Goal: Transaction & Acquisition: Purchase product/service

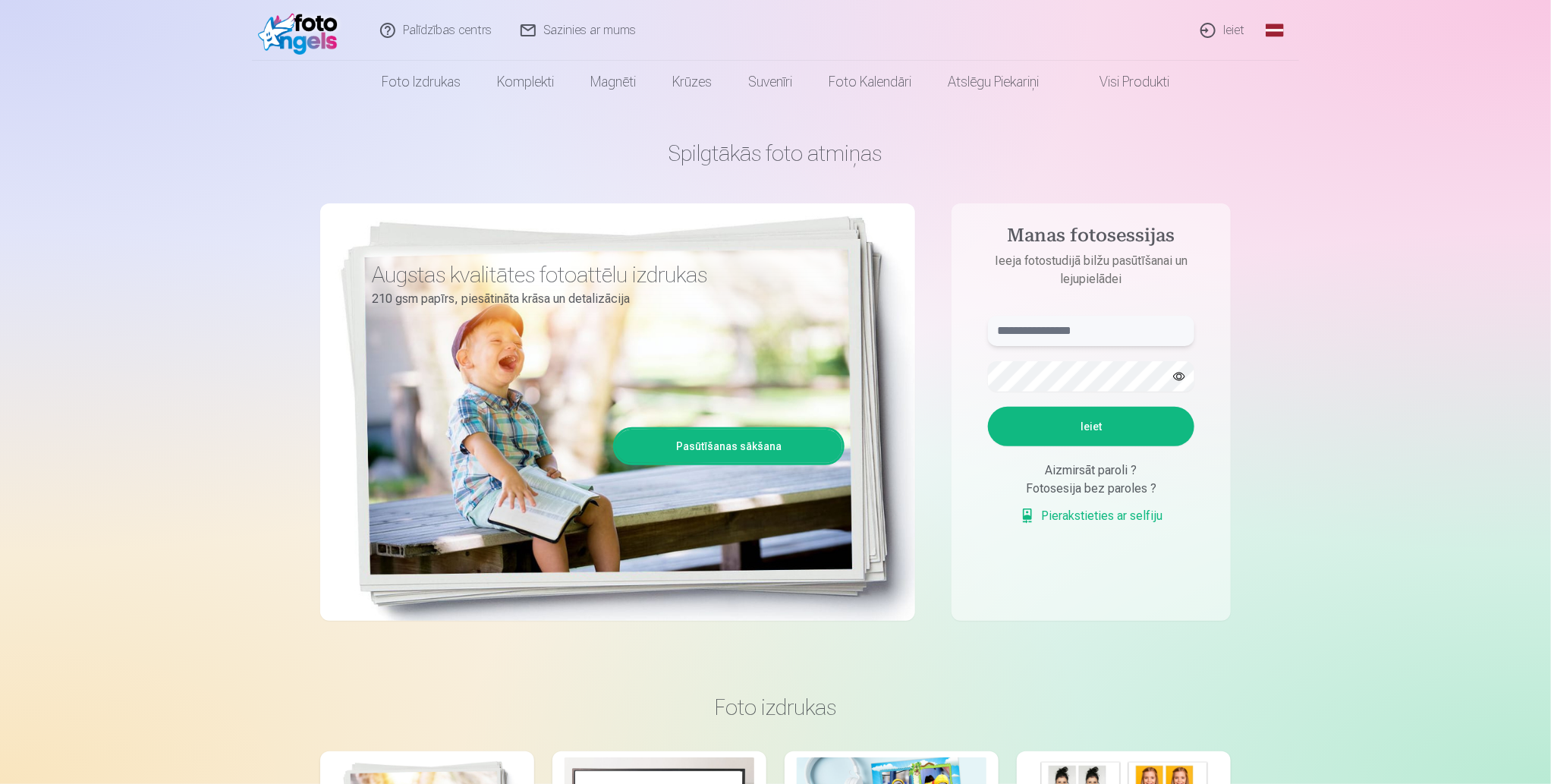
type input "**********"
click at [1164, 424] on button "Ieiet" at bounding box center [1091, 426] width 206 height 39
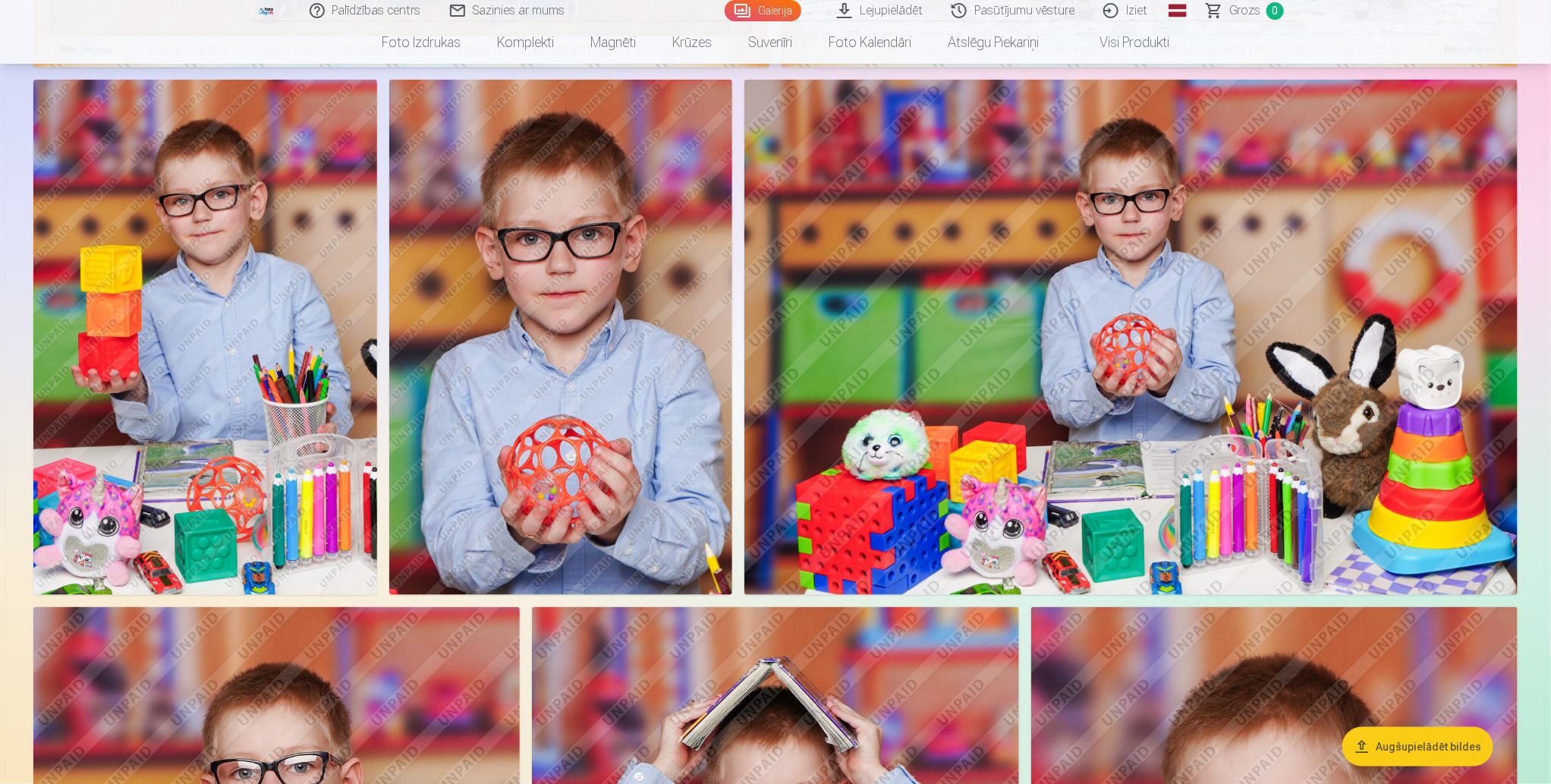
scroll to position [627, 0]
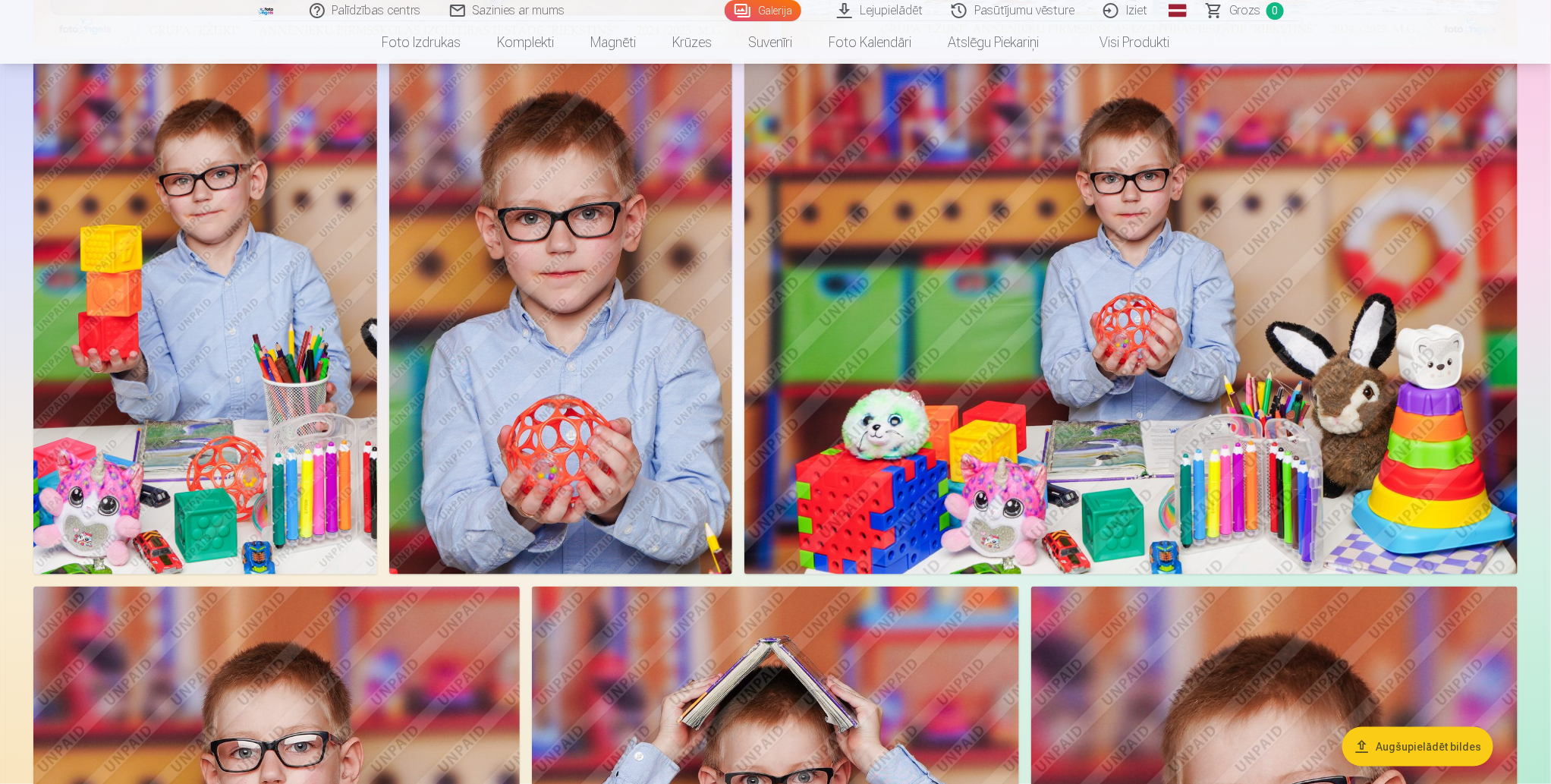
click at [1363, 241] on img at bounding box center [1131, 316] width 774 height 515
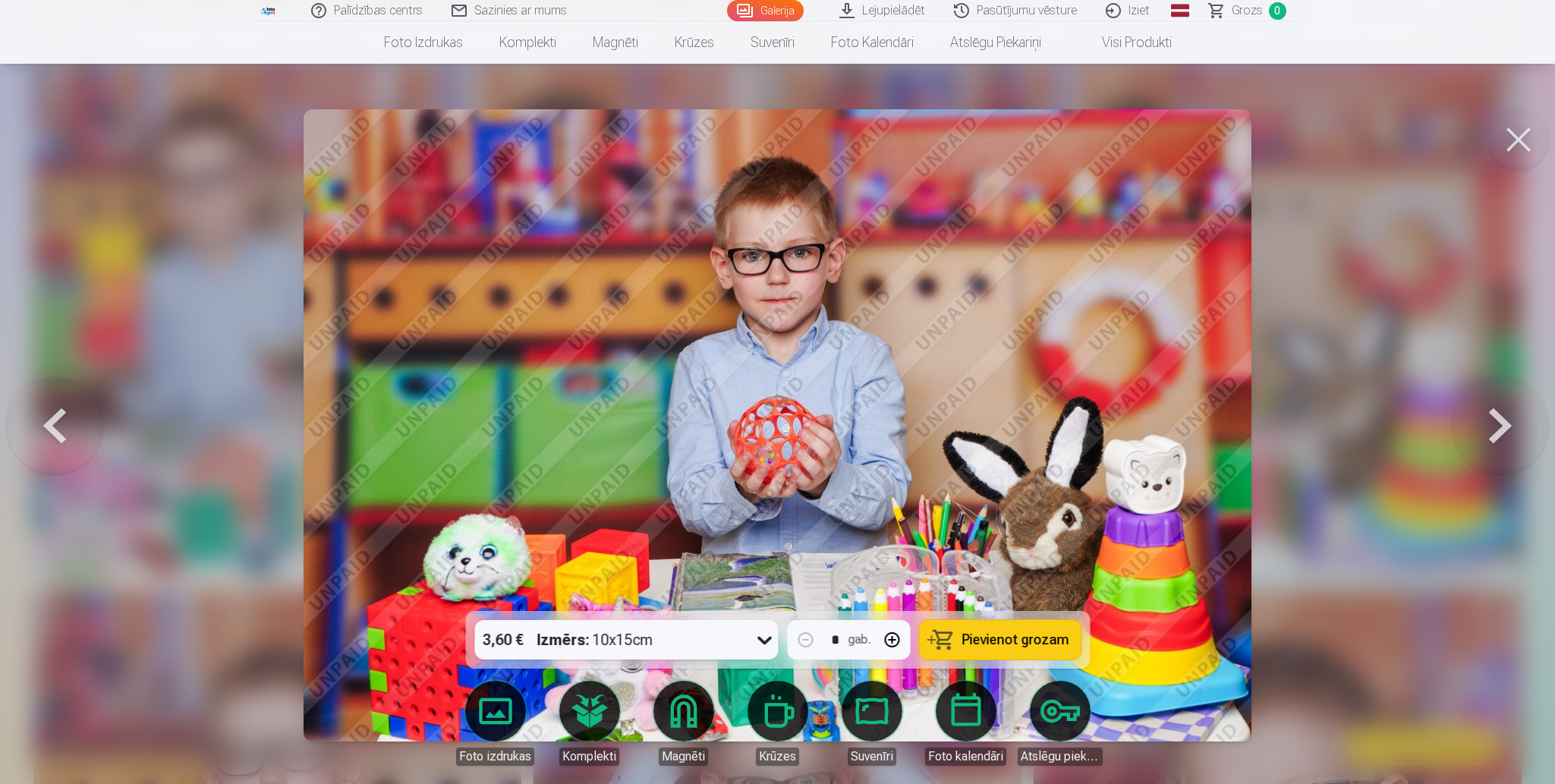
click at [1495, 424] on button at bounding box center [1500, 426] width 97 height 341
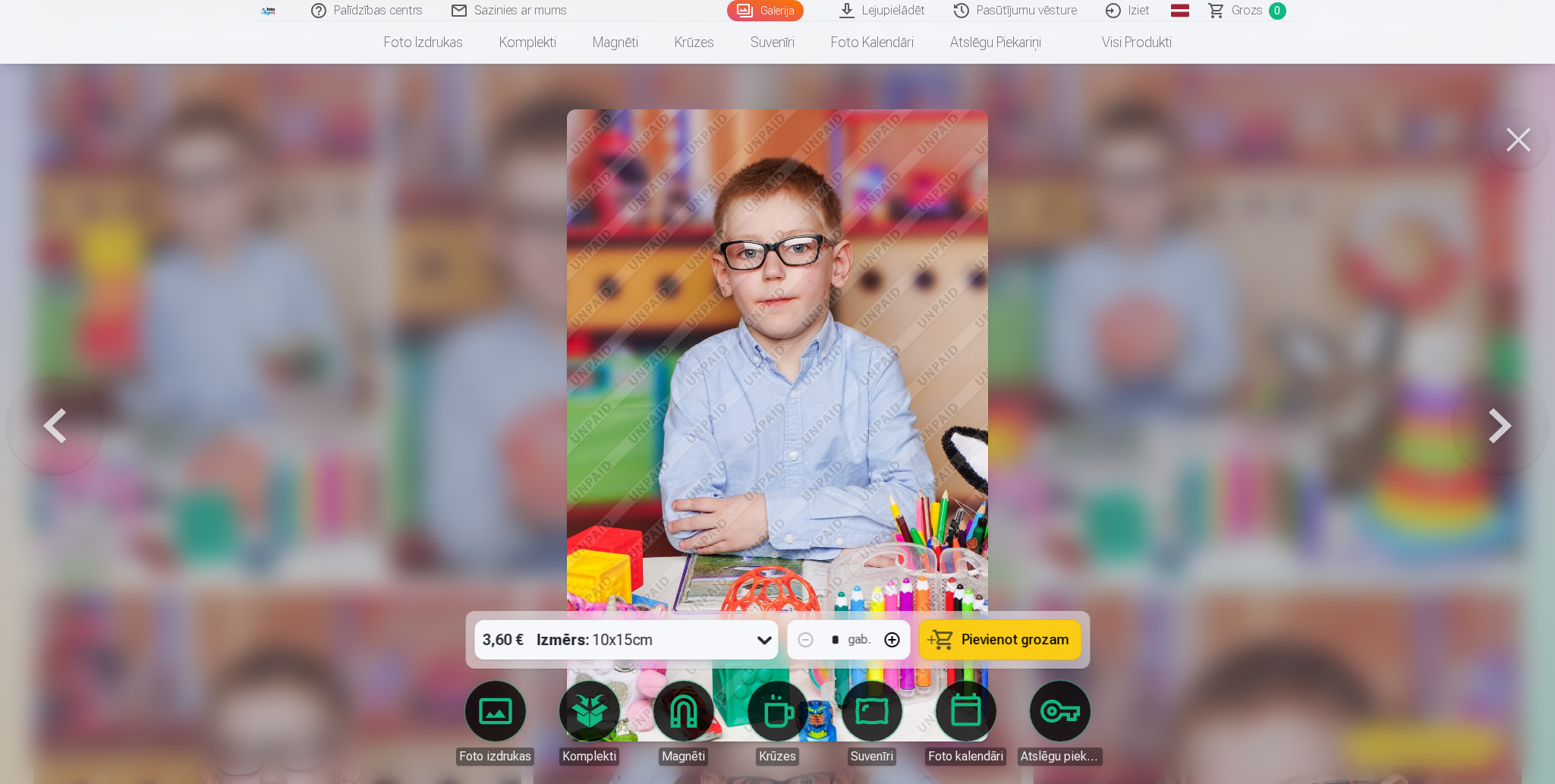
click at [1523, 134] on button at bounding box center [1518, 139] width 61 height 61
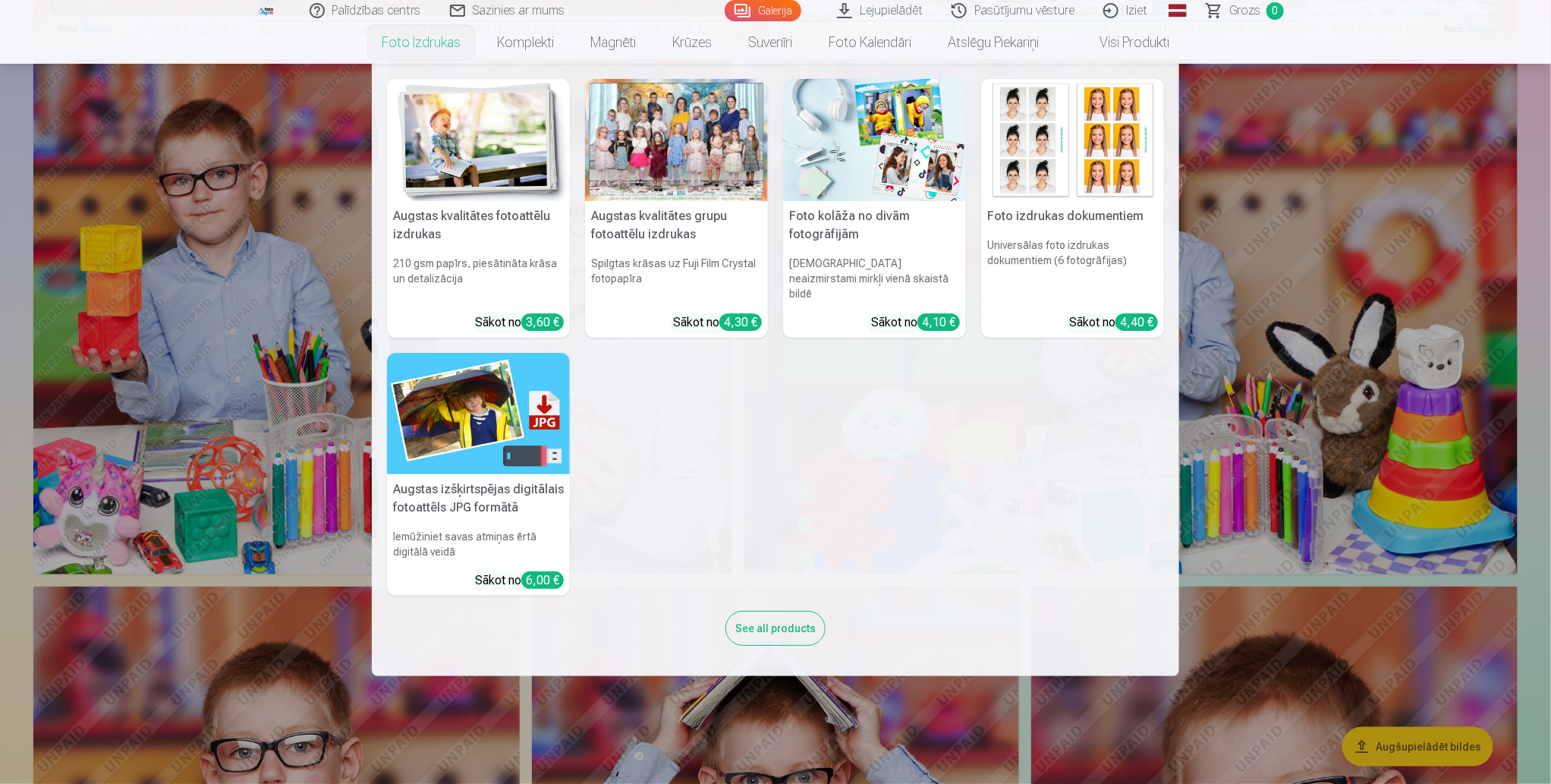
click at [1093, 148] on img at bounding box center [1072, 140] width 183 height 122
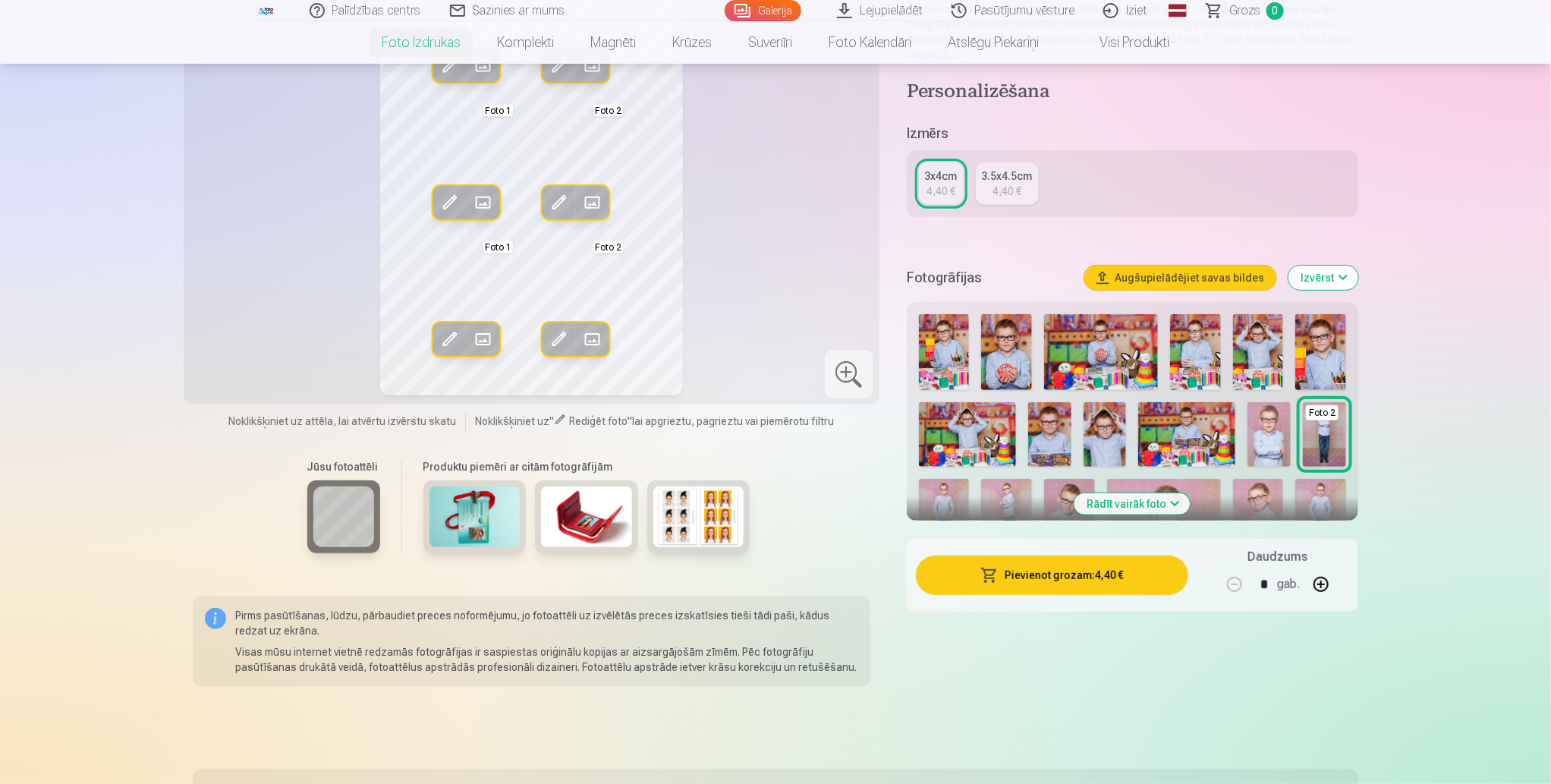
scroll to position [214, 0]
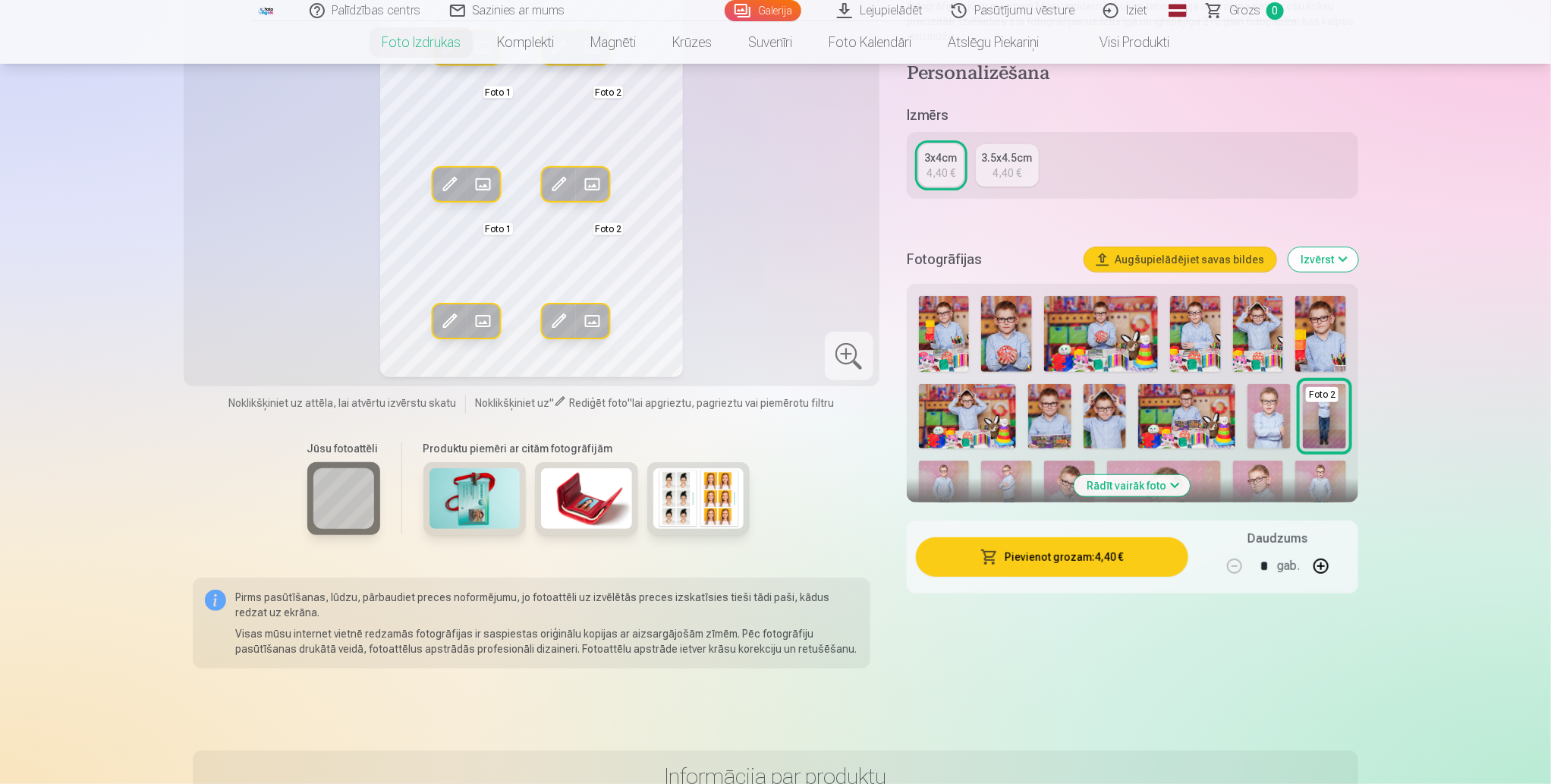
click at [1161, 483] on button "Rādīt vairāk foto" at bounding box center [1132, 485] width 117 height 21
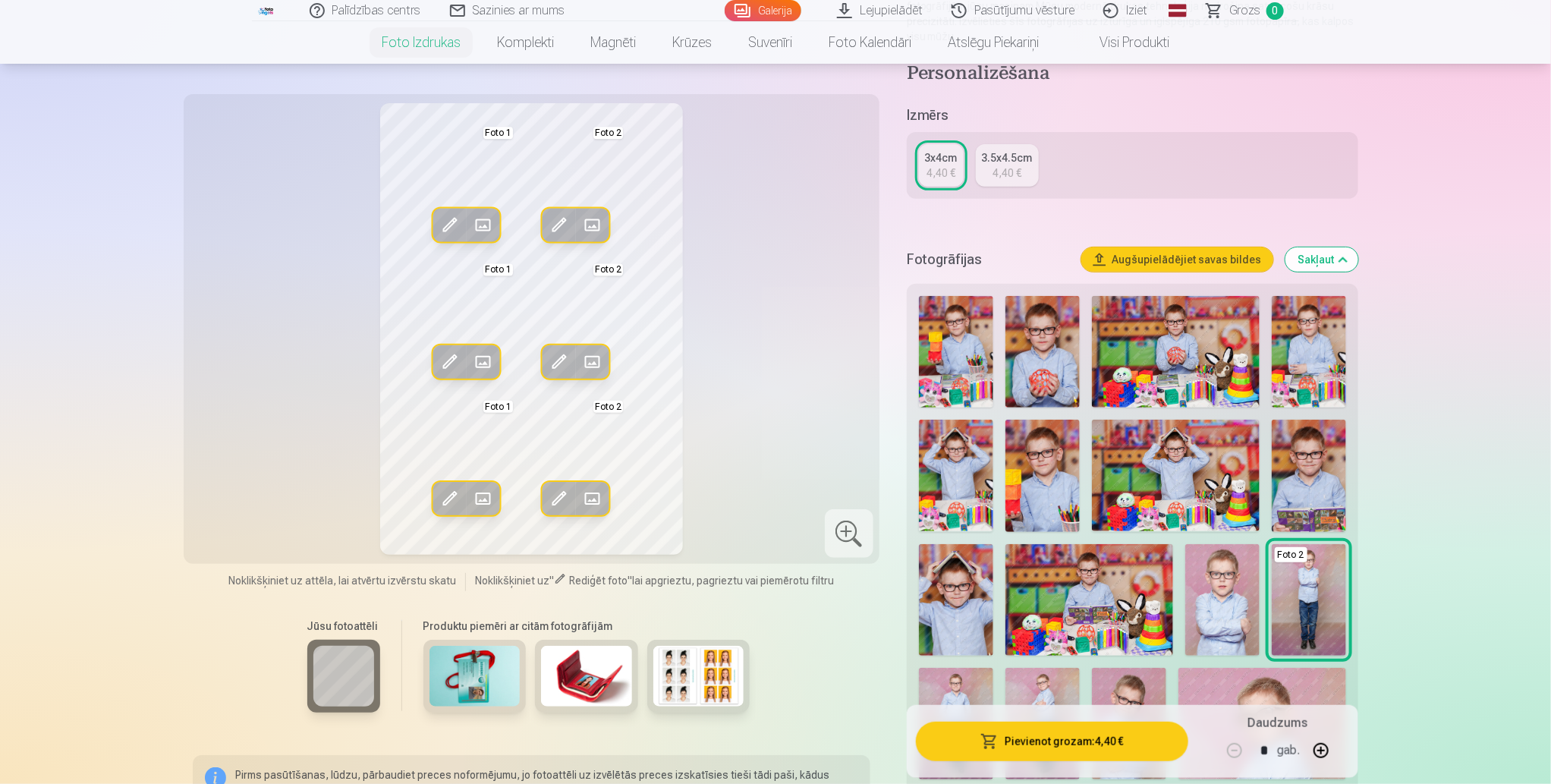
click at [1221, 604] on img at bounding box center [1222, 600] width 74 height 112
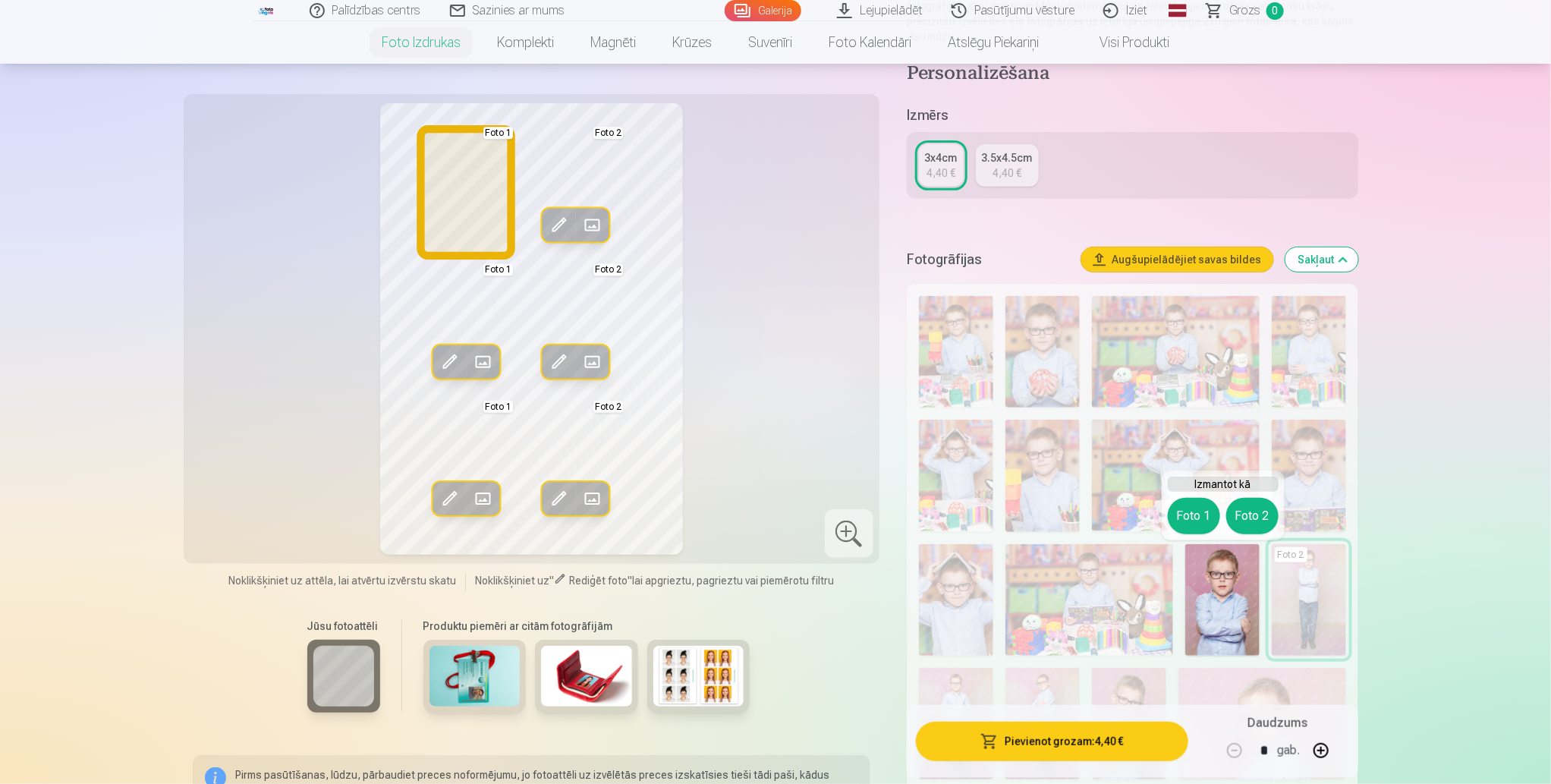
click at [1204, 514] on button "Foto 1" at bounding box center [1194, 516] width 52 height 37
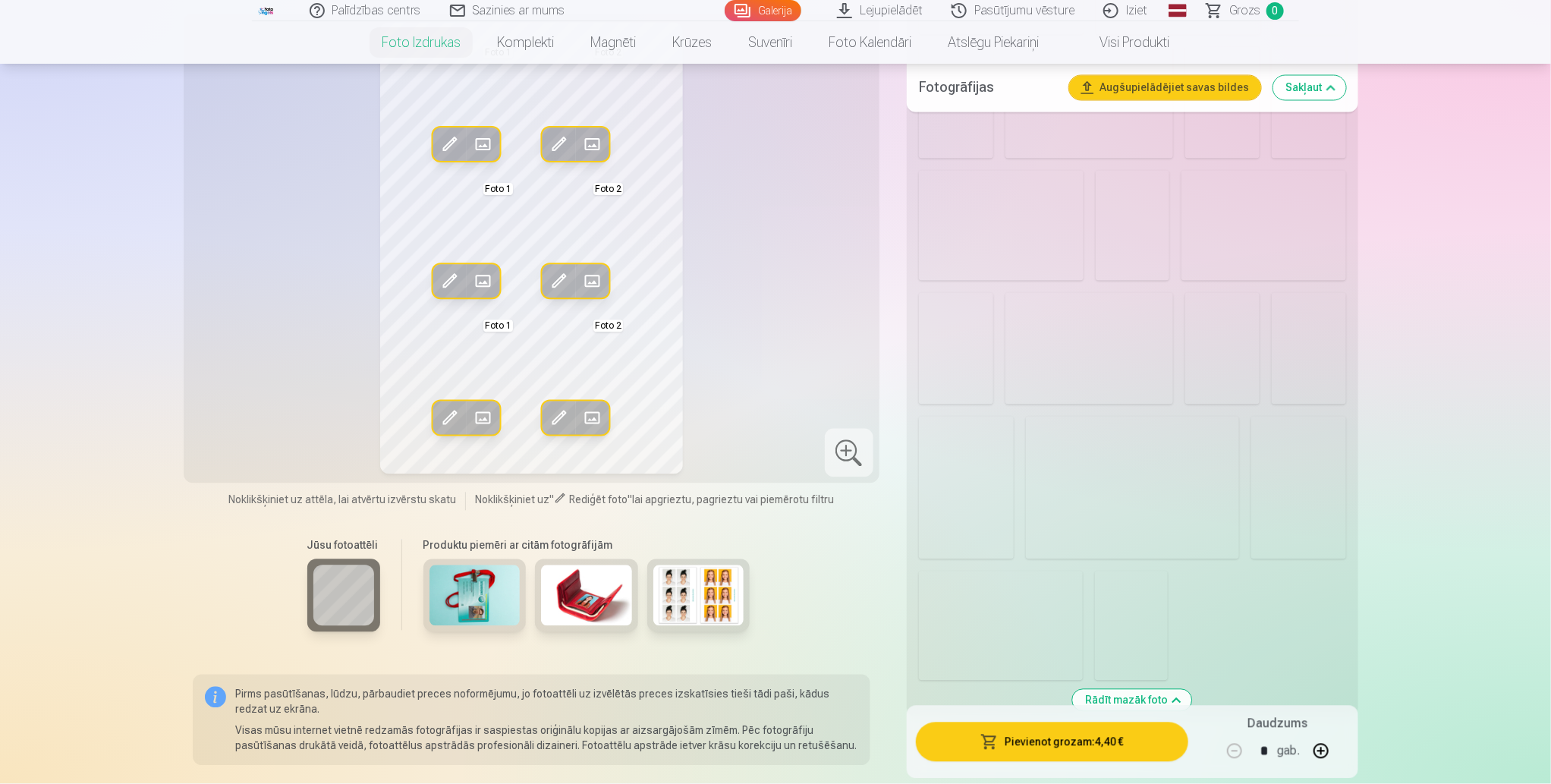
scroll to position [1521, 0]
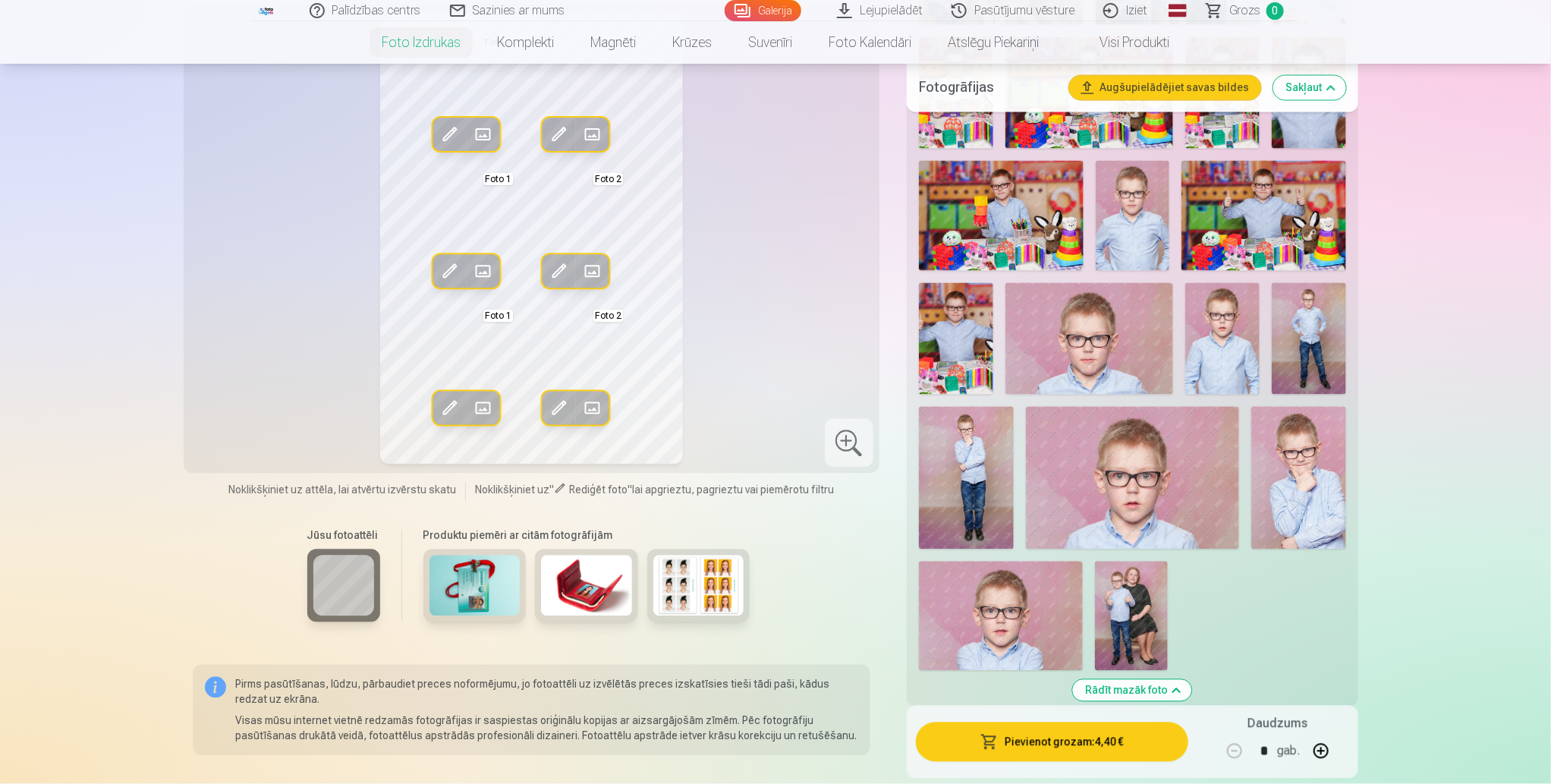
click at [1107, 340] on img at bounding box center [1090, 339] width 168 height 112
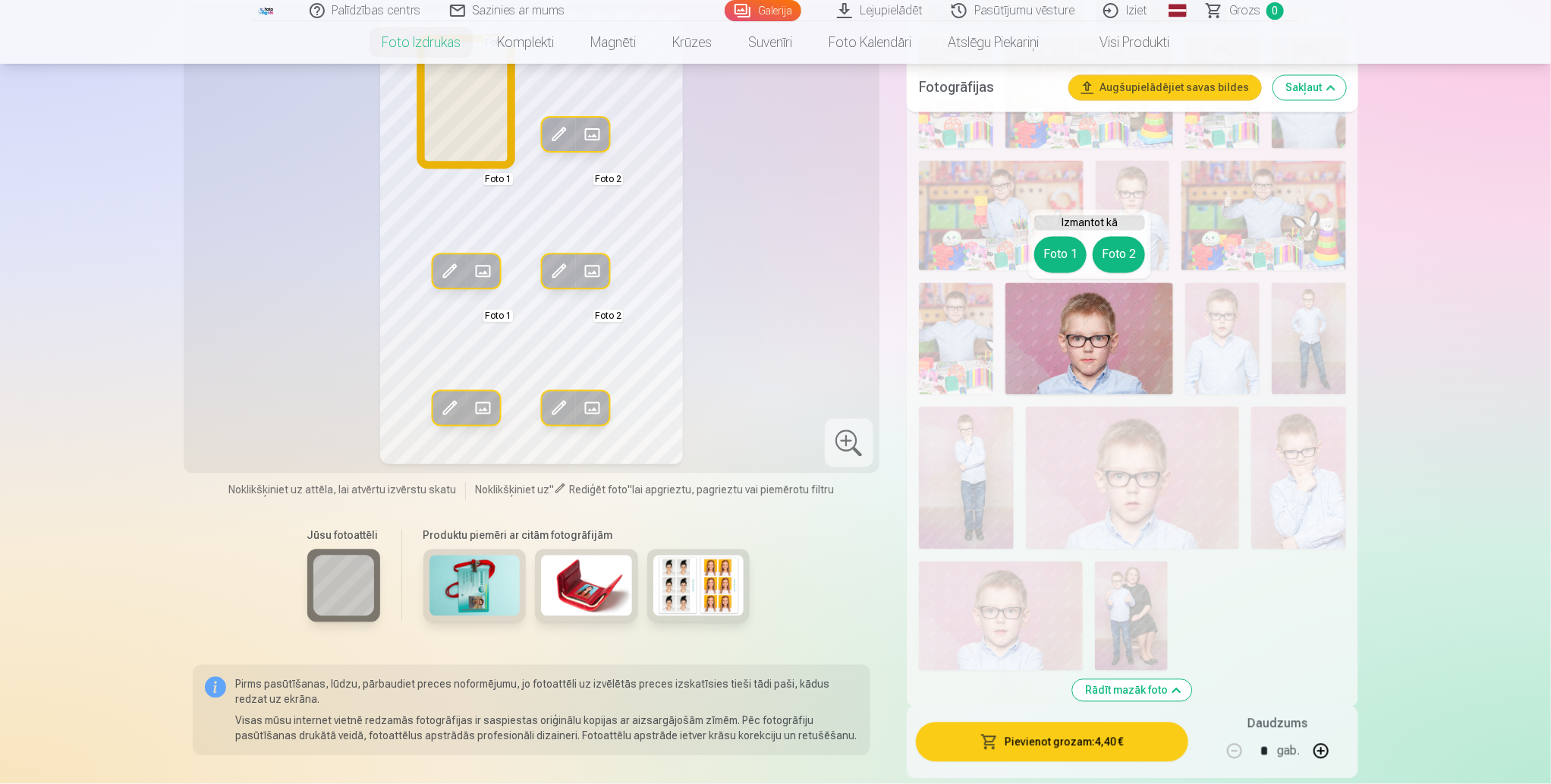
click at [1065, 255] on button "Foto 1" at bounding box center [1061, 255] width 52 height 37
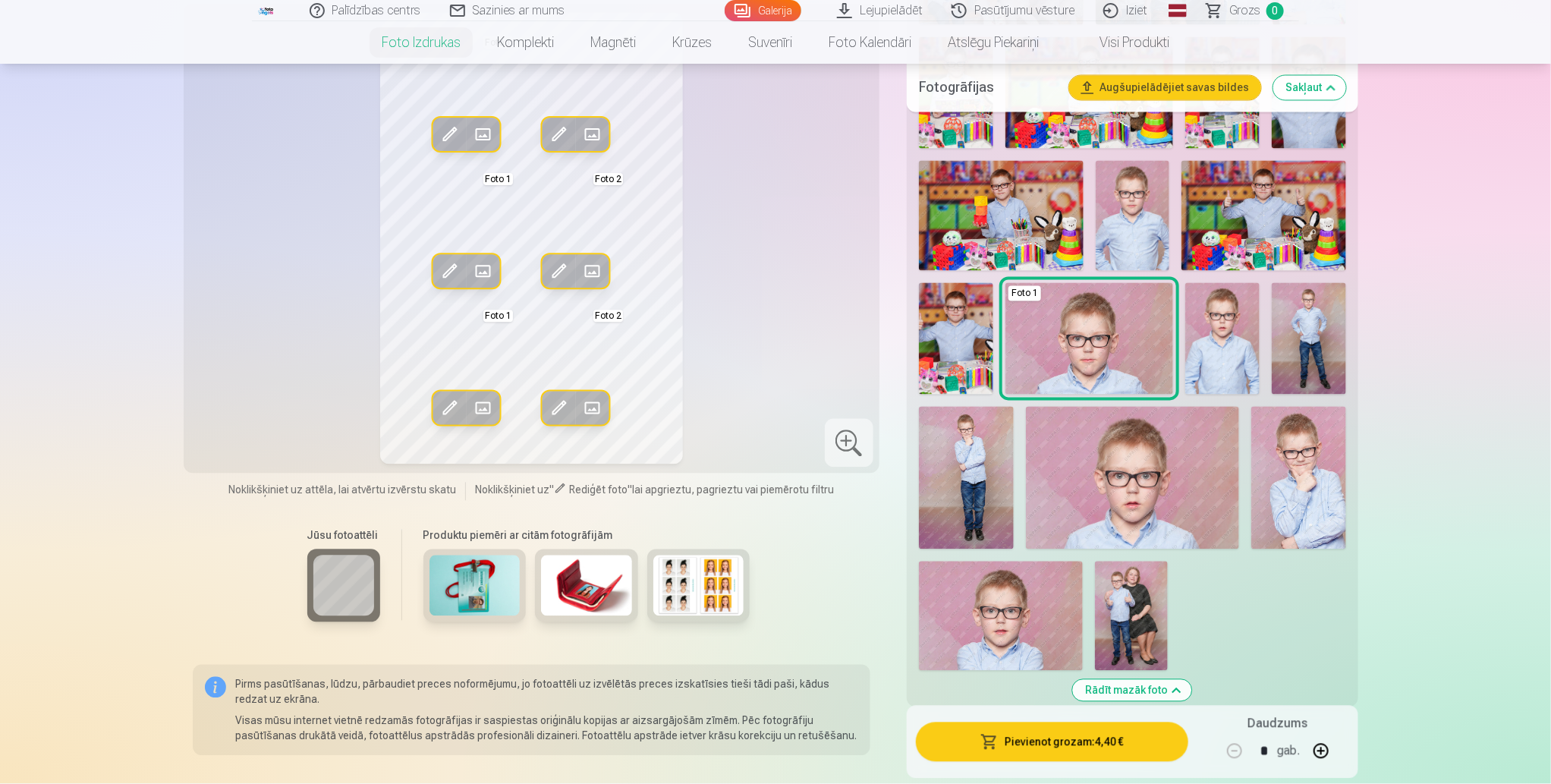
click at [1230, 341] on img at bounding box center [1222, 339] width 74 height 112
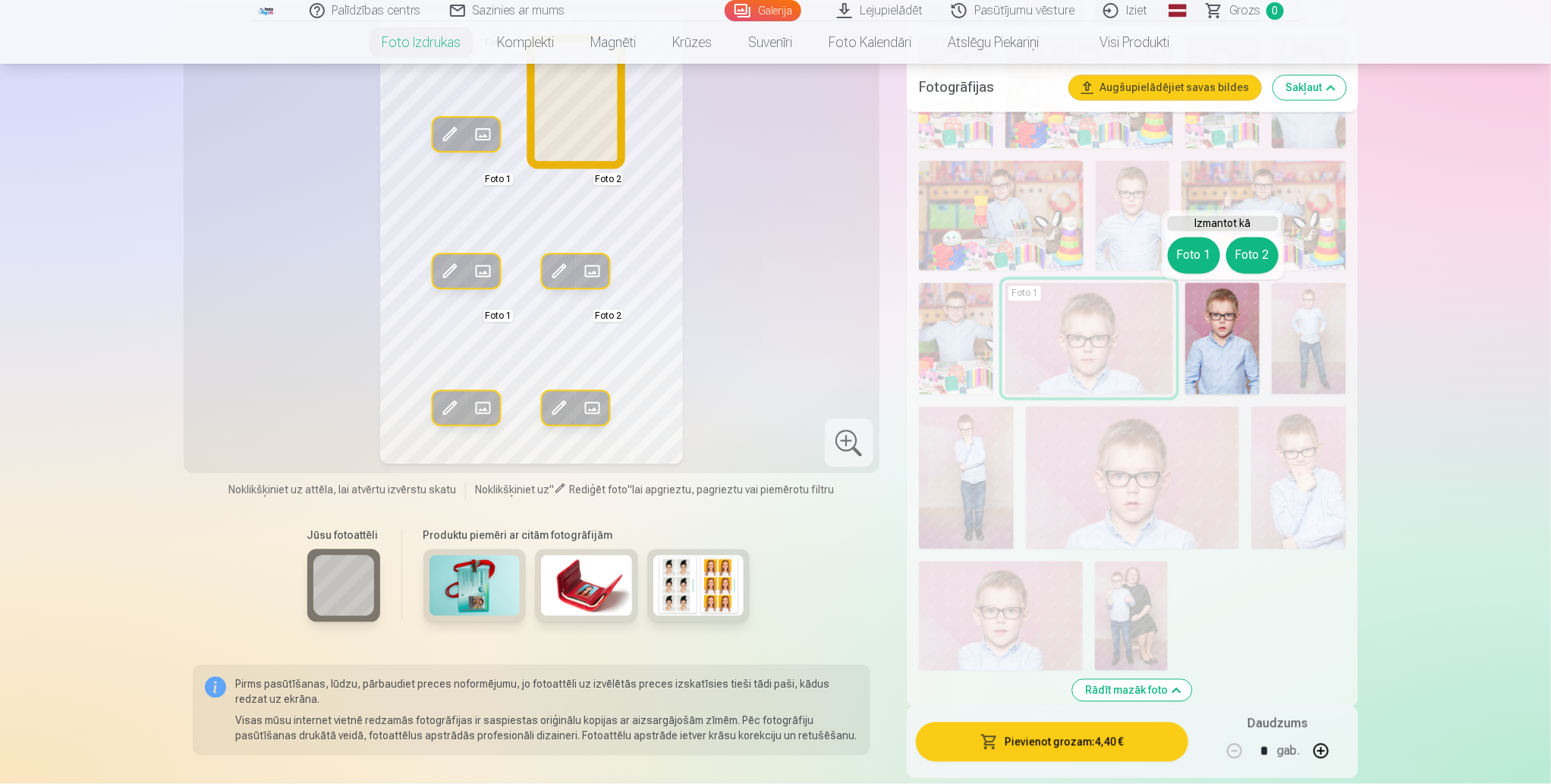
click at [1257, 252] on button "Foto 2" at bounding box center [1252, 256] width 52 height 37
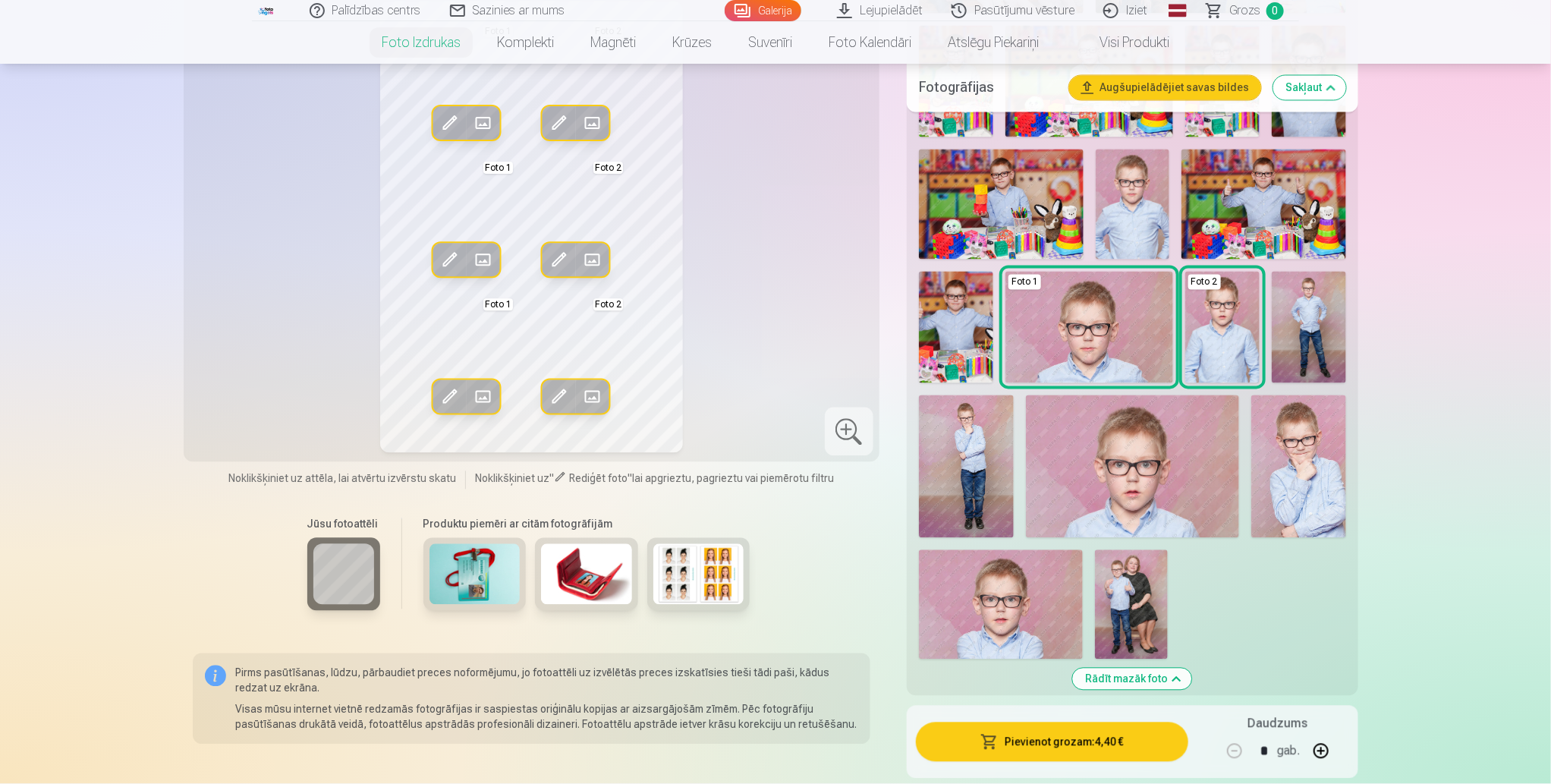
scroll to position [1555, 0]
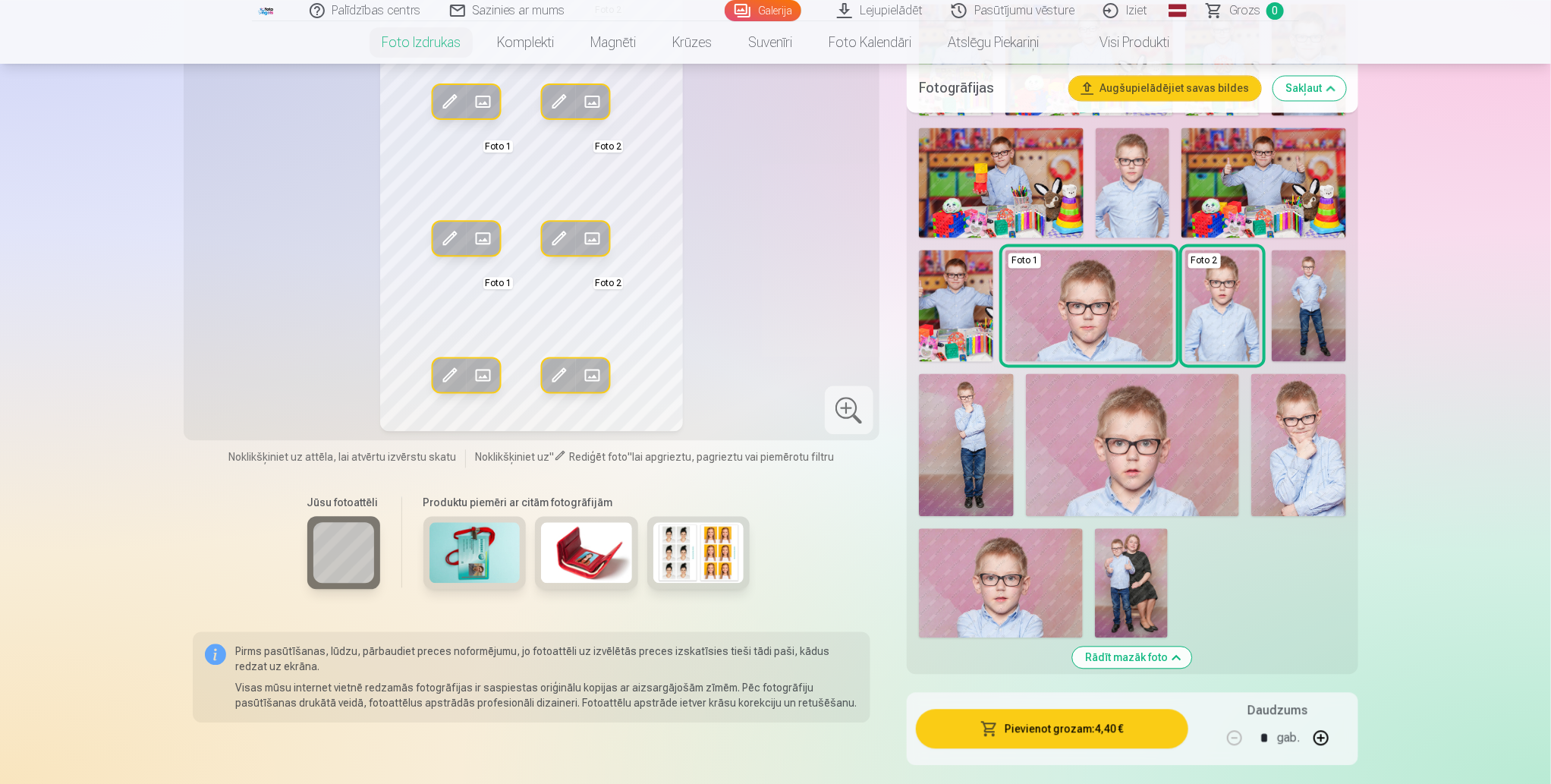
click at [1023, 583] on img at bounding box center [1001, 582] width 164 height 109
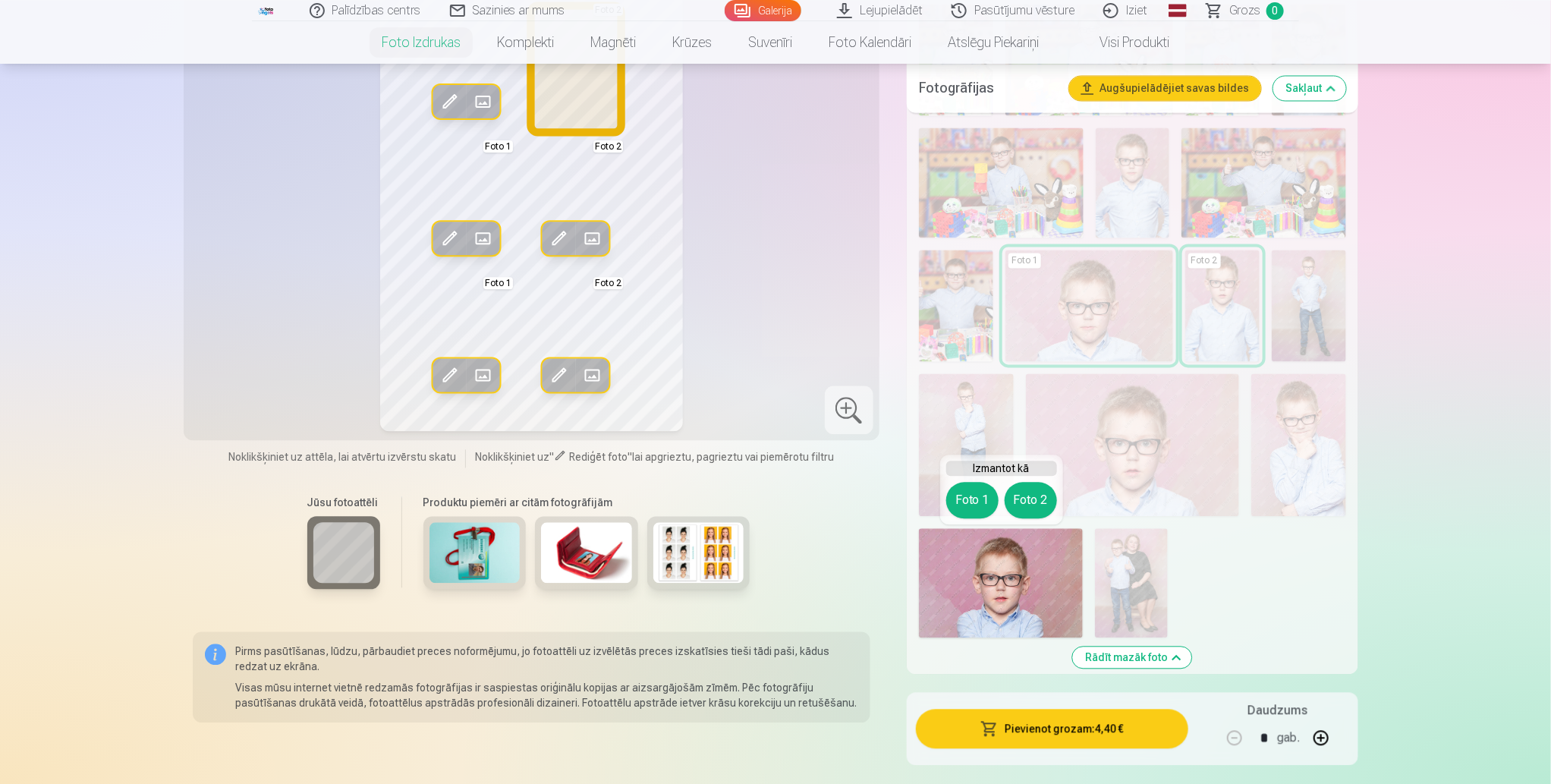
click at [1032, 498] on button "Foto 2" at bounding box center [1031, 500] width 52 height 37
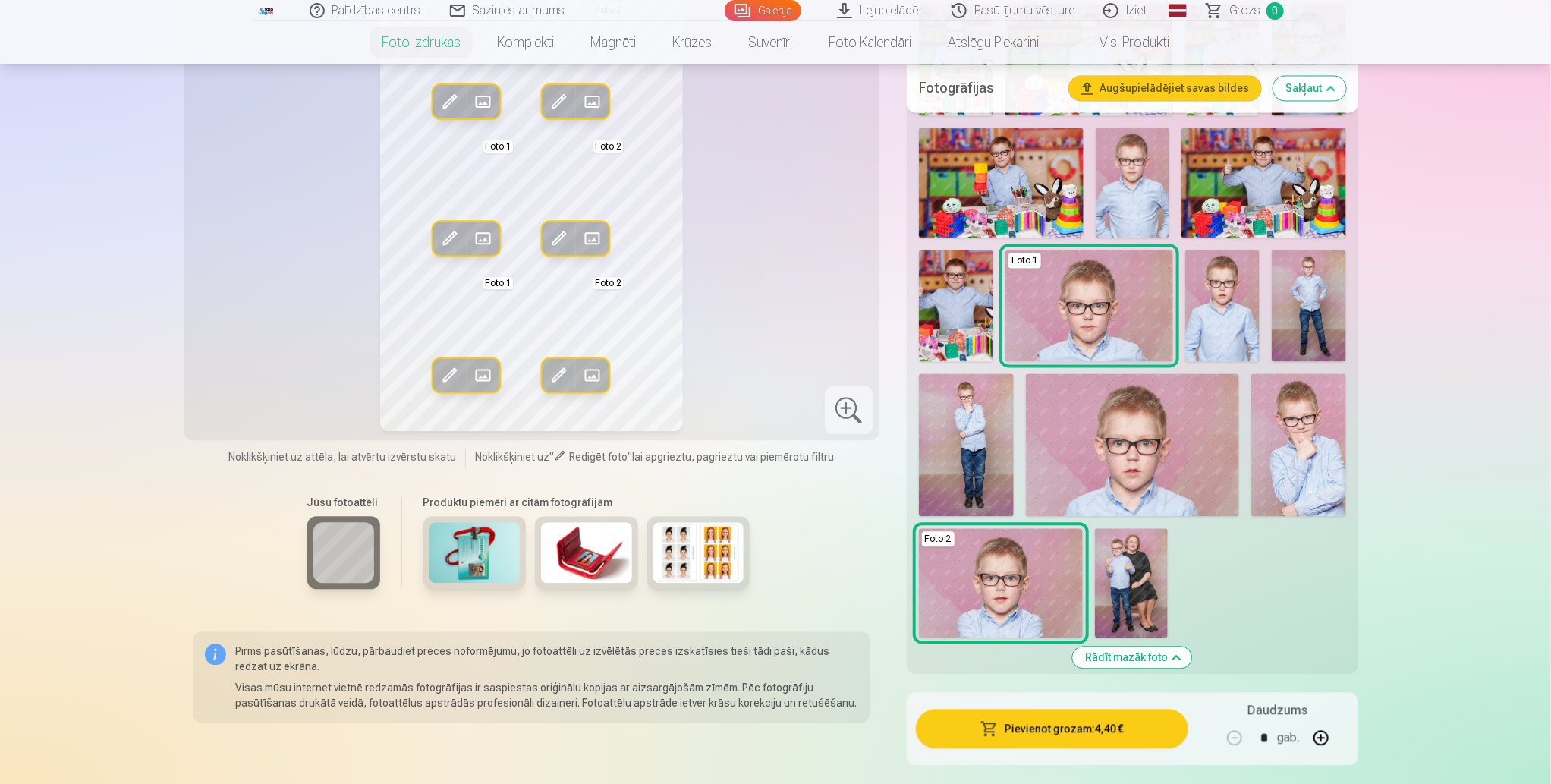
click at [1060, 581] on img at bounding box center [1001, 582] width 164 height 109
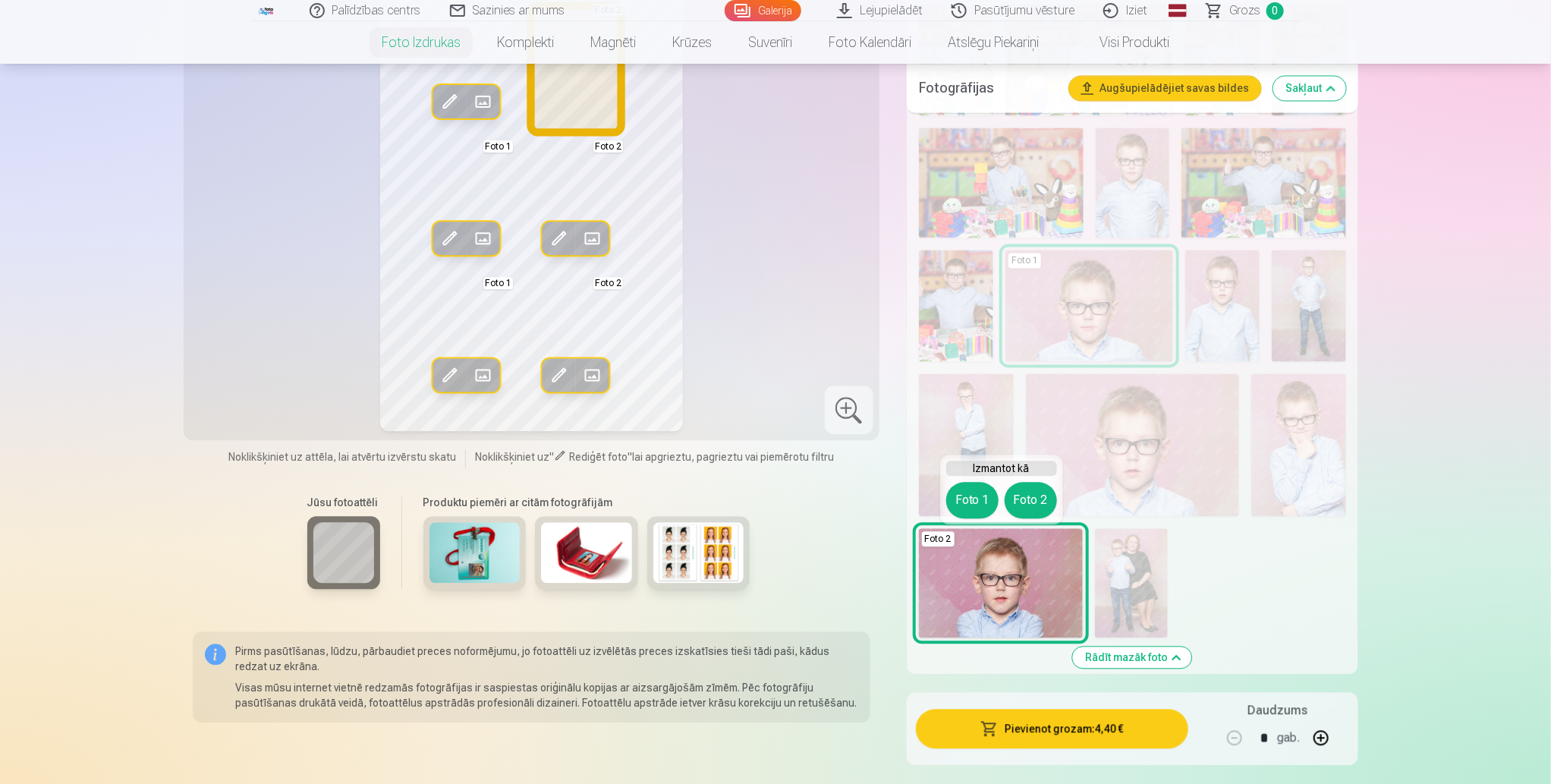
click at [1037, 498] on button "Foto 2" at bounding box center [1031, 500] width 52 height 37
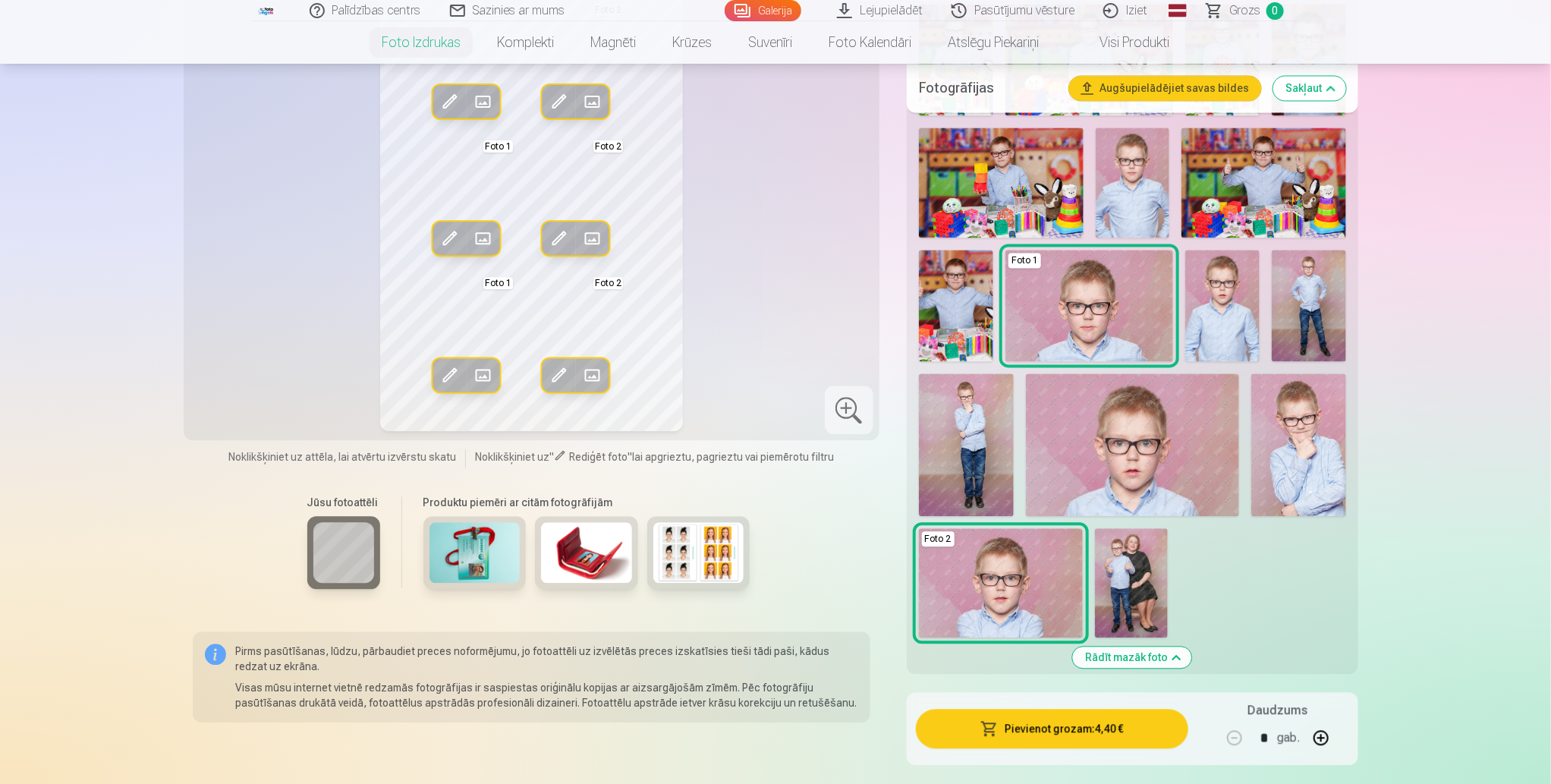
click at [823, 374] on div "Rediģēt foto Aizstāt Foto 1 Rediģēt foto Aizstāt Foto 2 Rediģēt foto Aizstāt Fo…" at bounding box center [531, 205] width 677 height 452
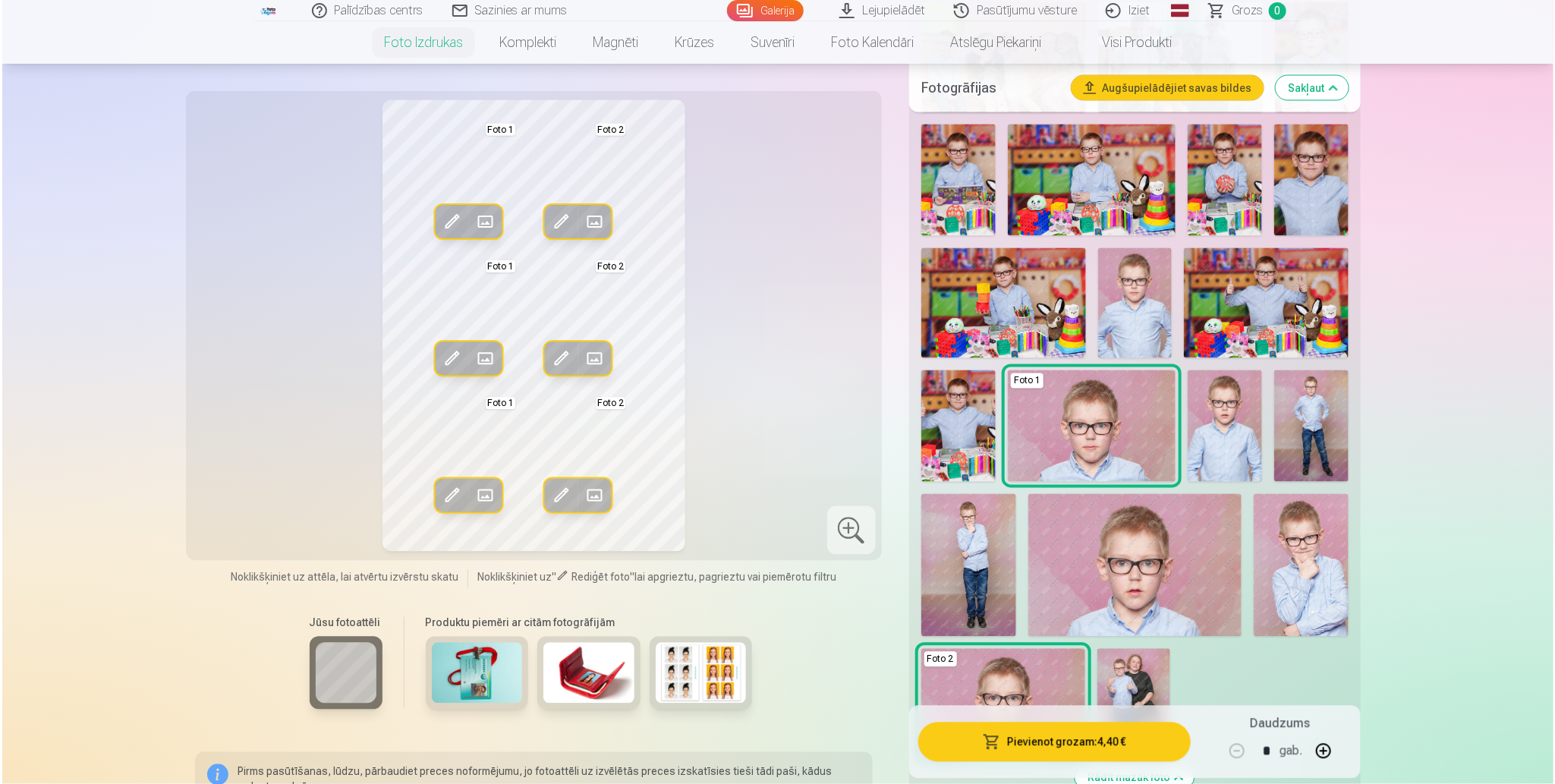
scroll to position [1445, 0]
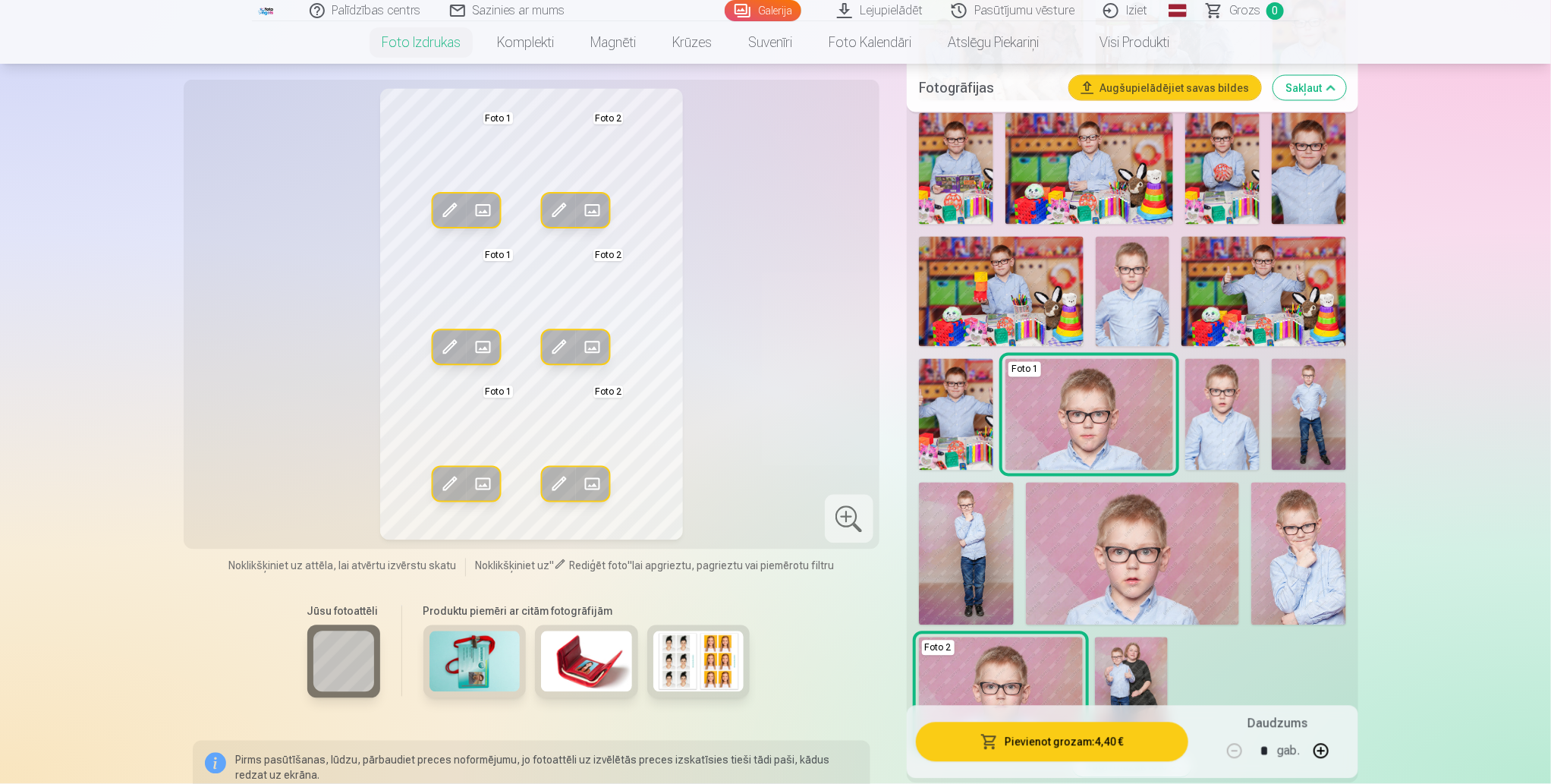
click at [1147, 572] on img at bounding box center [1132, 553] width 213 height 142
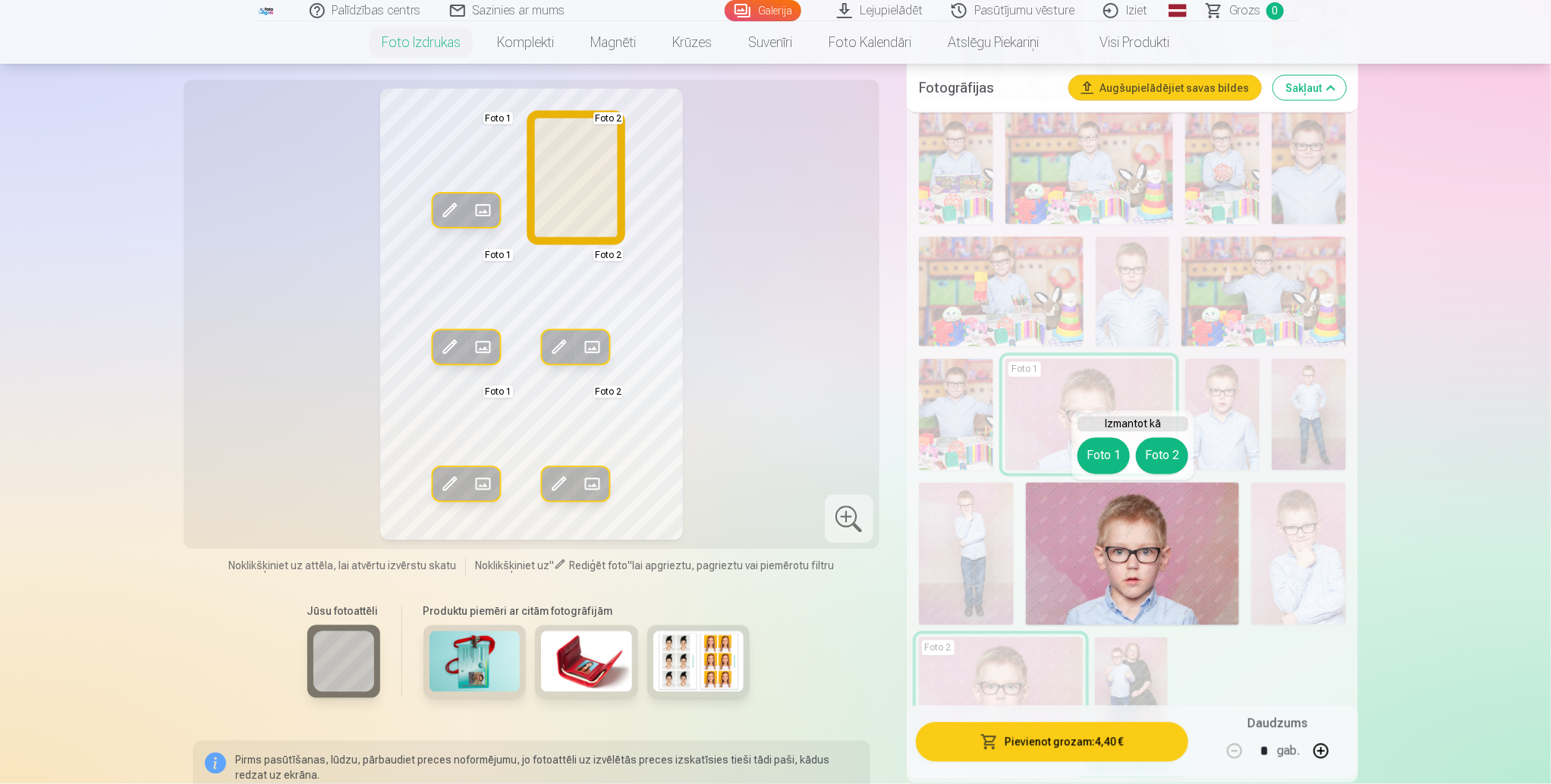
click at [1160, 456] on button "Foto 2" at bounding box center [1162, 456] width 52 height 37
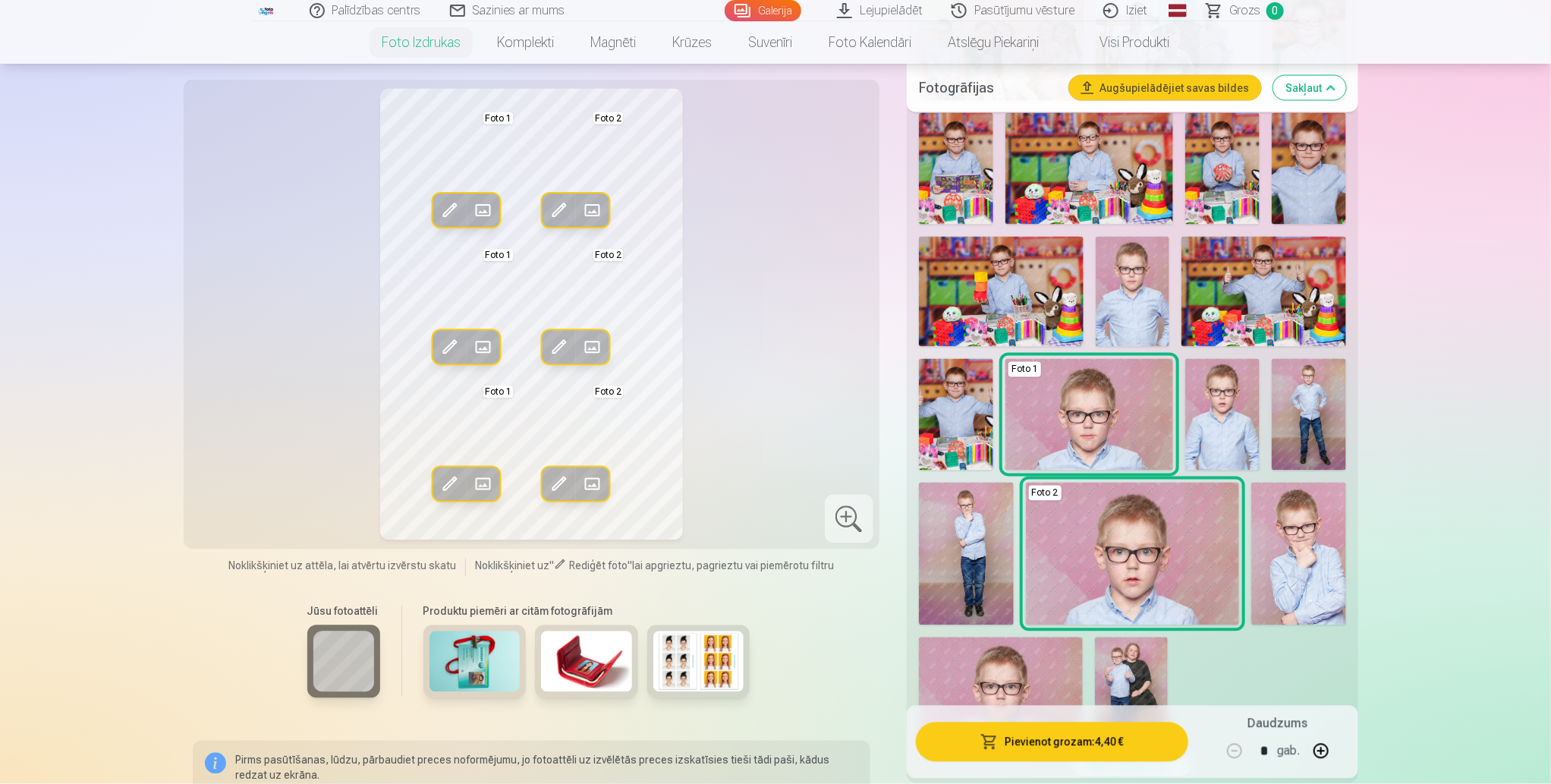
click at [1118, 437] on img at bounding box center [1090, 415] width 168 height 112
click at [1035, 674] on img at bounding box center [1001, 692] width 164 height 109
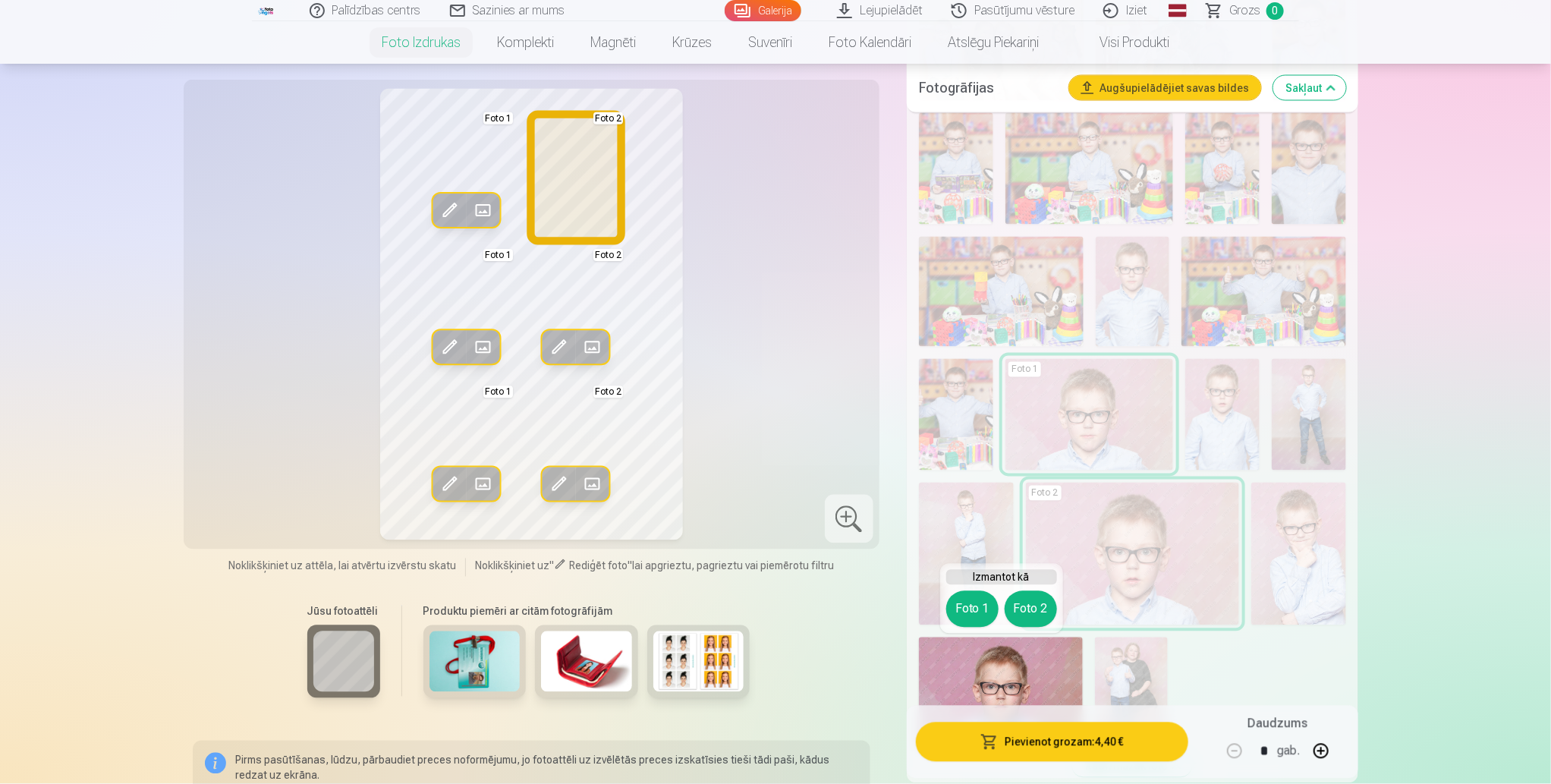
click at [1035, 603] on button "Foto 2" at bounding box center [1031, 610] width 52 height 37
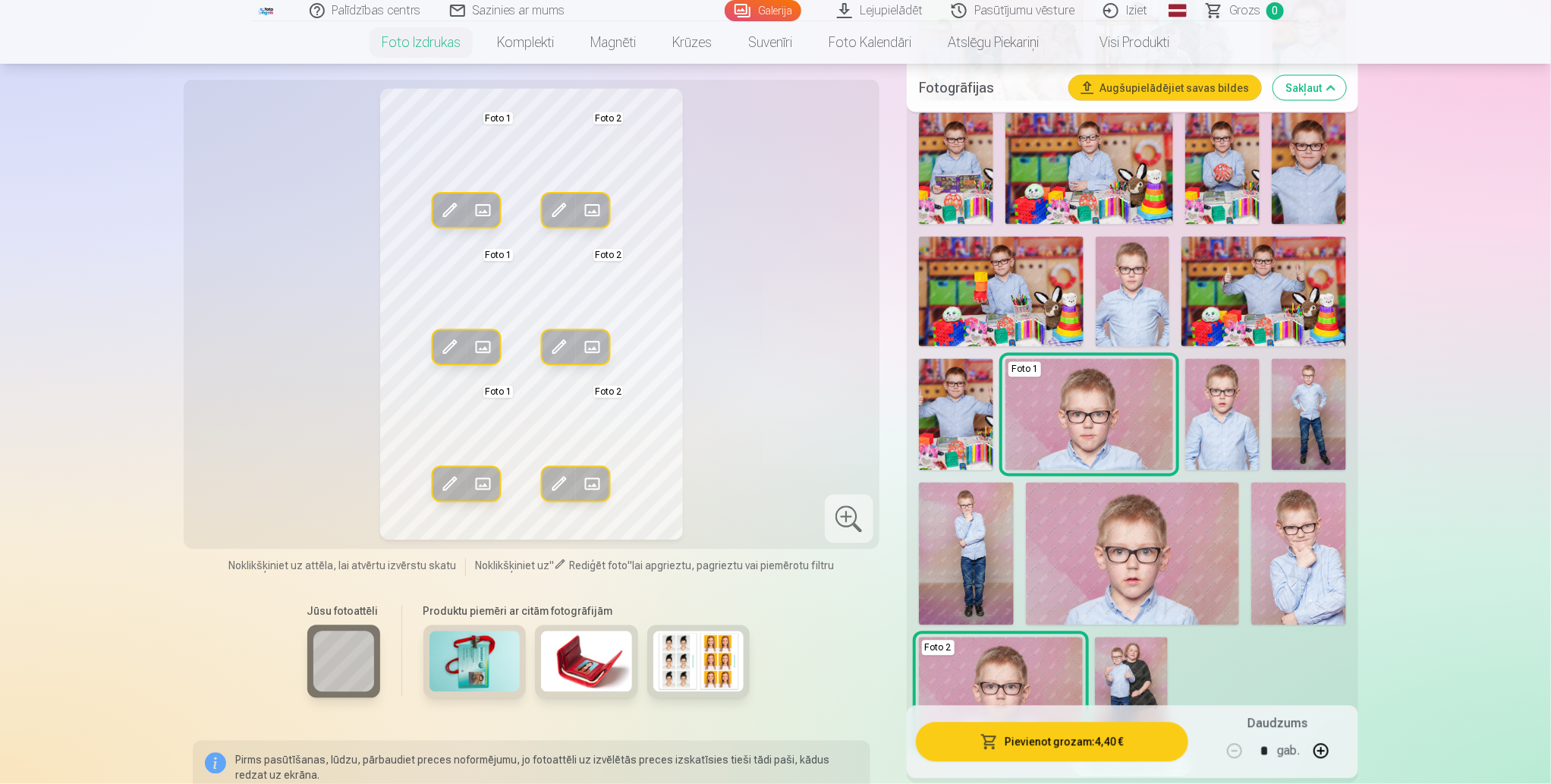
click at [753, 408] on div "Rediģēt foto Aizstāt Foto 1 Rediģēt foto Aizstāt Foto 2 Rediģēt foto Aizstāt Fo…" at bounding box center [531, 314] width 677 height 452
click at [1124, 734] on button "Pievienot grozam : 4,40 €" at bounding box center [1052, 741] width 273 height 39
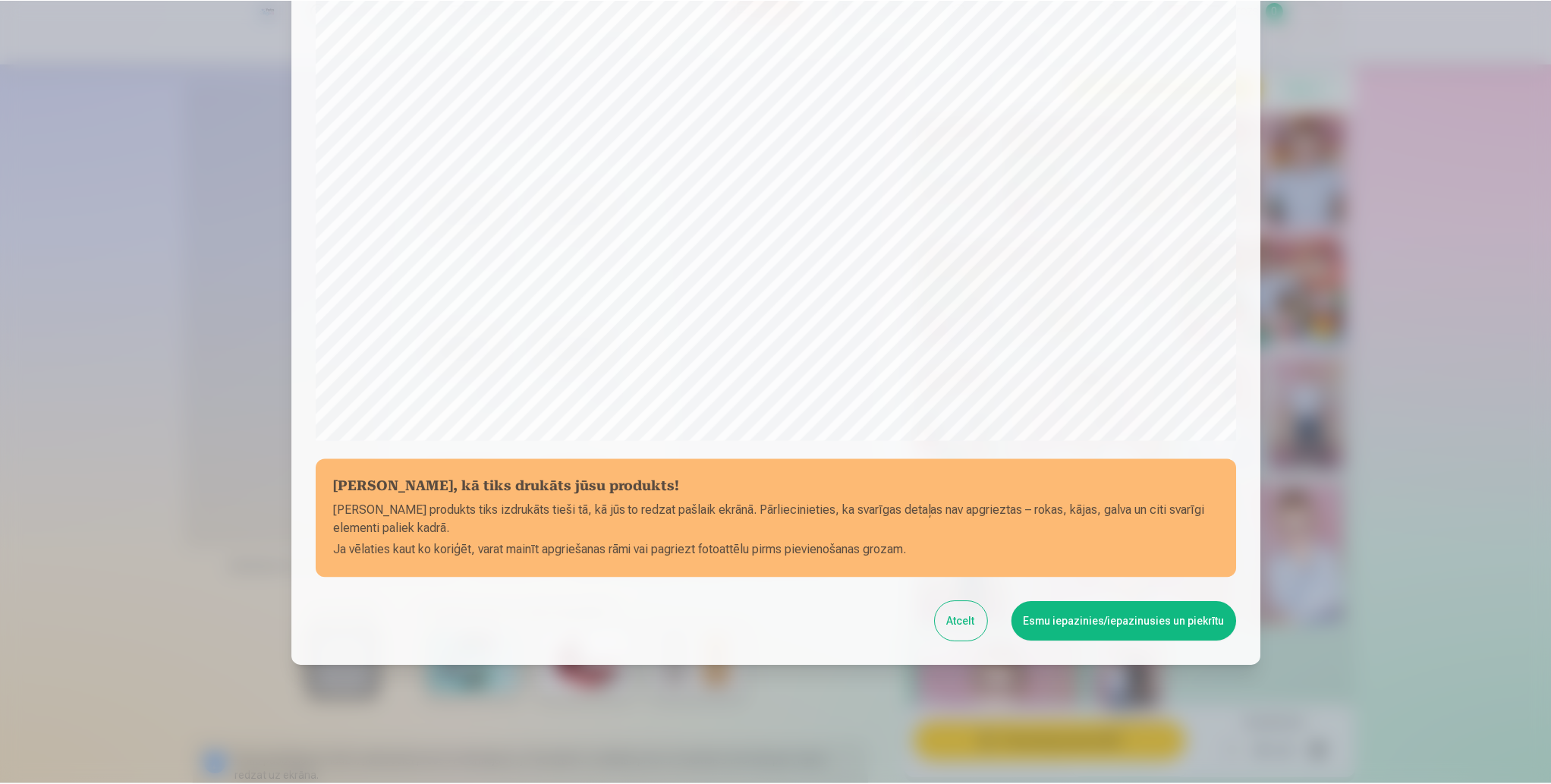
scroll to position [308, 0]
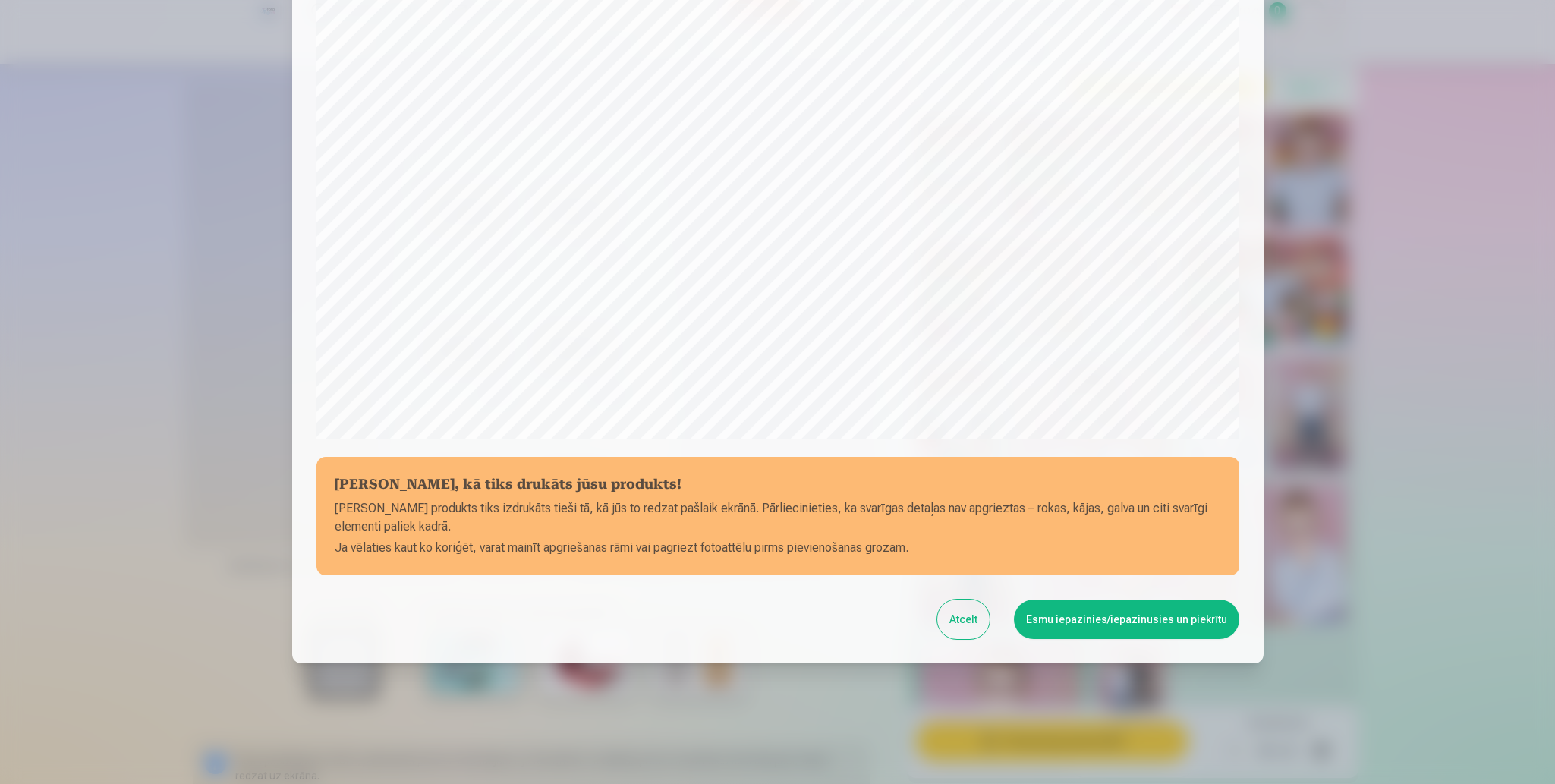
click at [1125, 616] on button "Esmu iepazinies/iepazinusies un piekrītu" at bounding box center [1126, 618] width 225 height 39
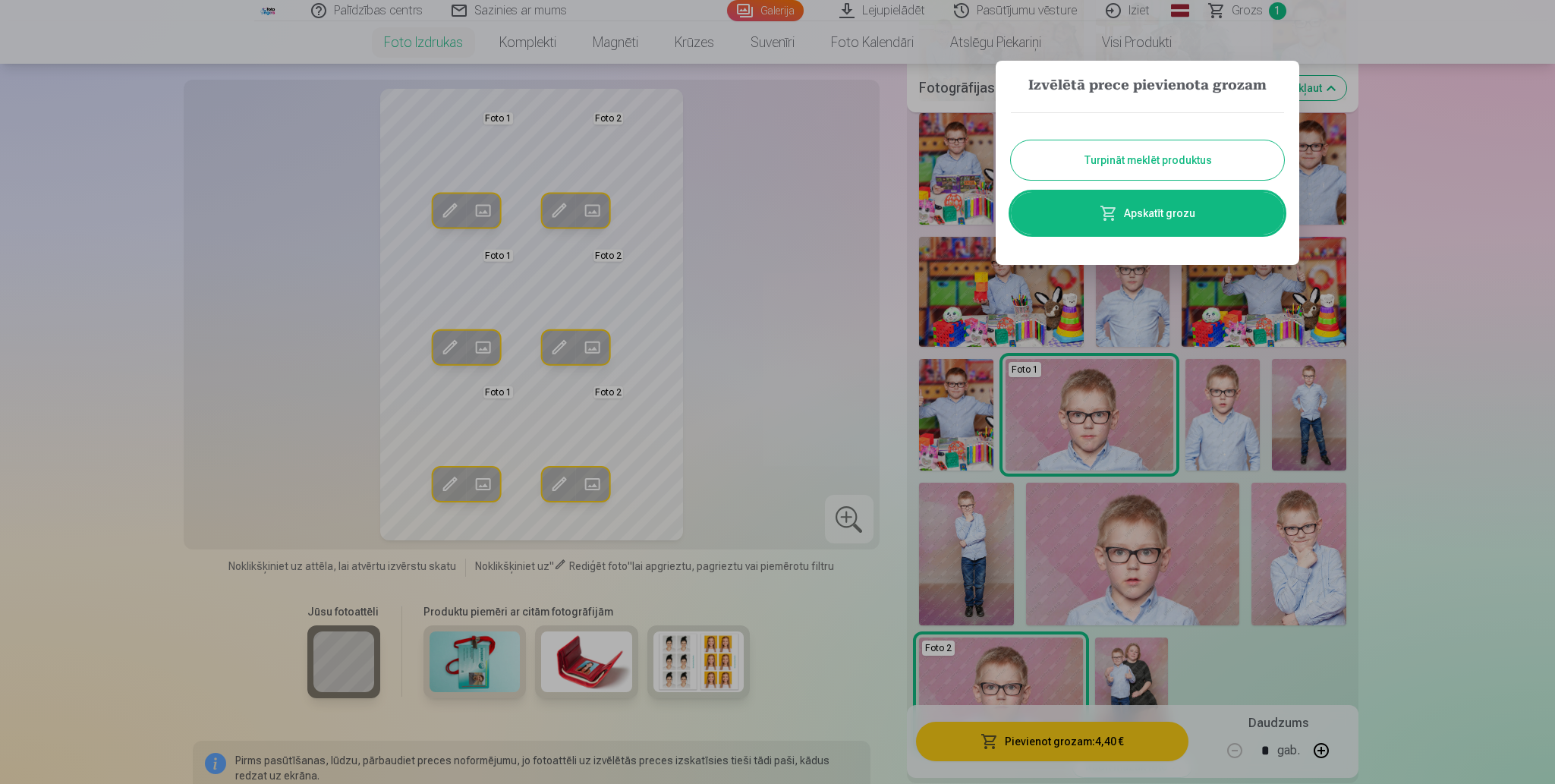
click at [1102, 200] on link "Apskatīt grozu" at bounding box center [1147, 213] width 274 height 42
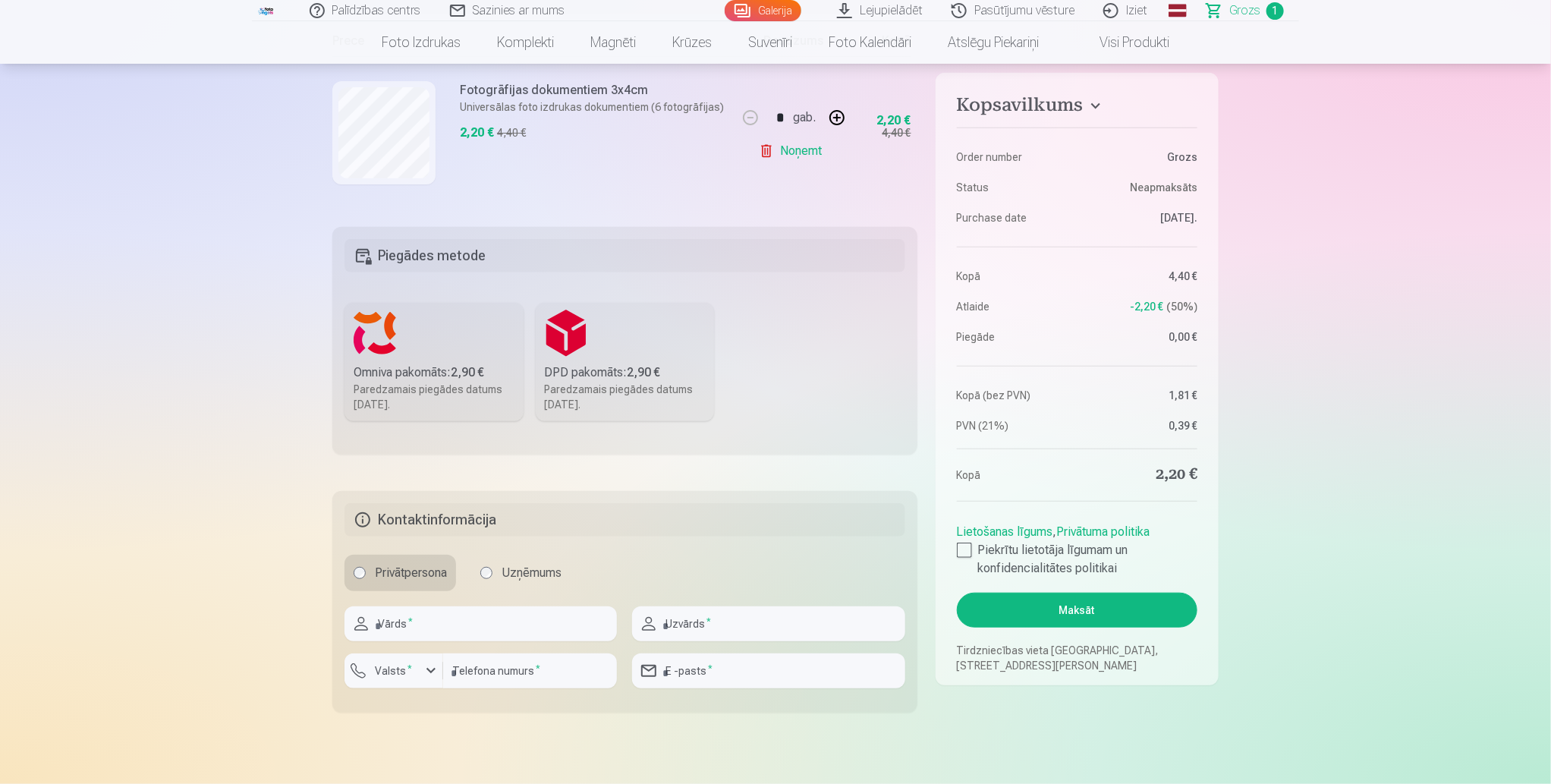
scroll to position [316, 0]
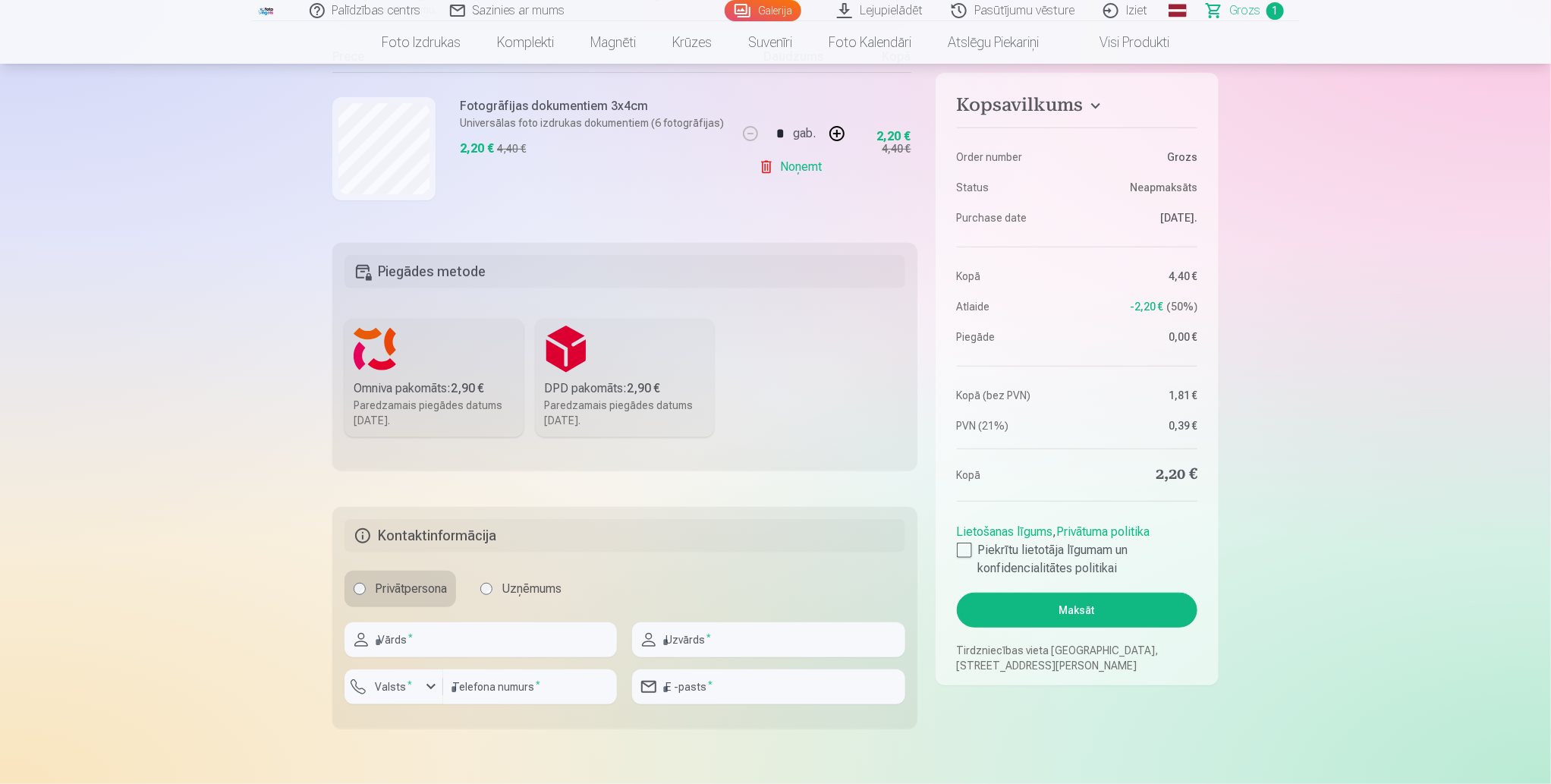
click at [412, 402] on div "Paredzamais piegādes datums 27.09.2025." at bounding box center [434, 413] width 161 height 31
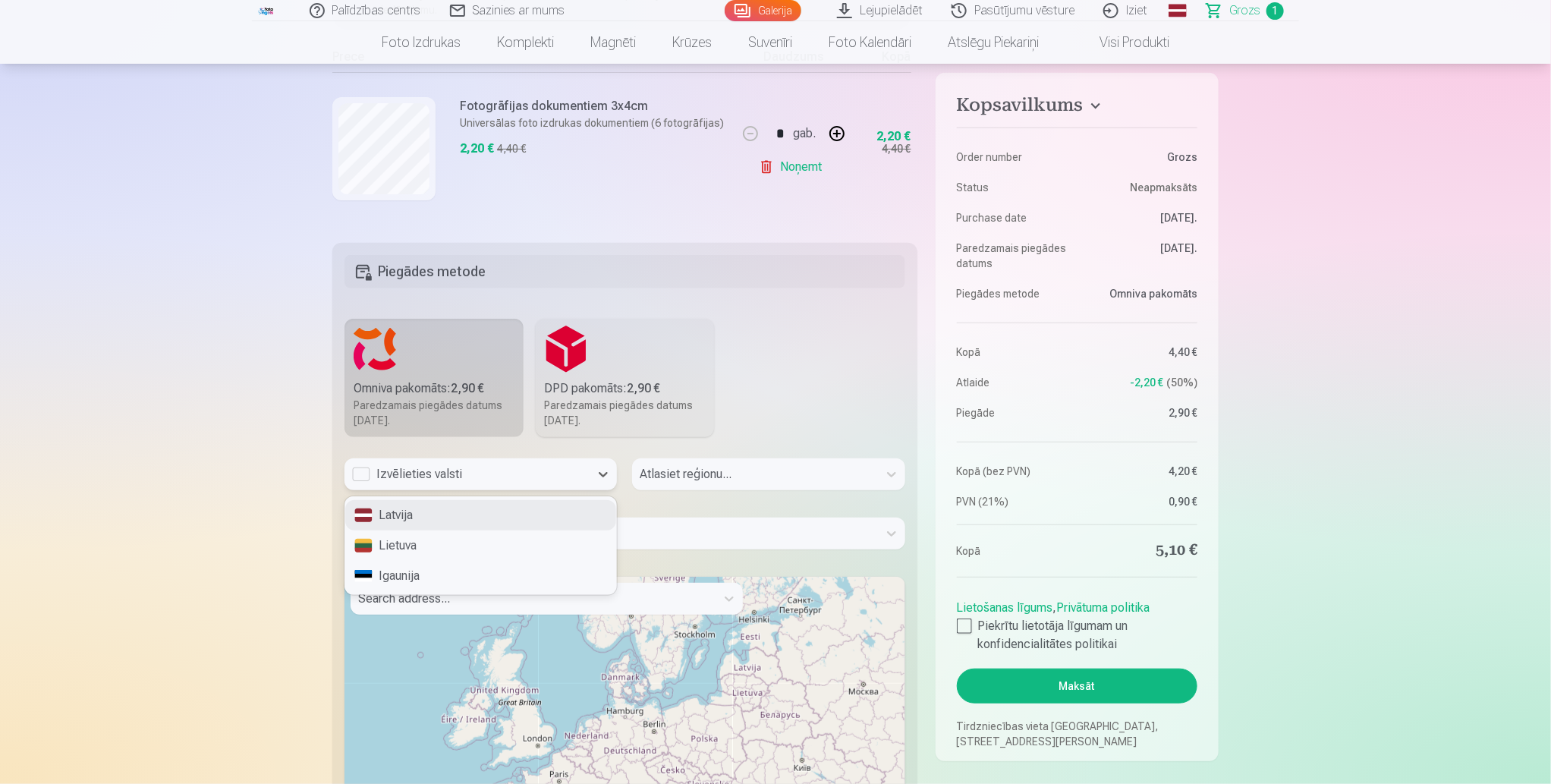
click at [547, 473] on div "Izvēlieties valsti" at bounding box center [466, 474] width 230 height 18
click at [437, 517] on div "Latvija" at bounding box center [480, 515] width 271 height 31
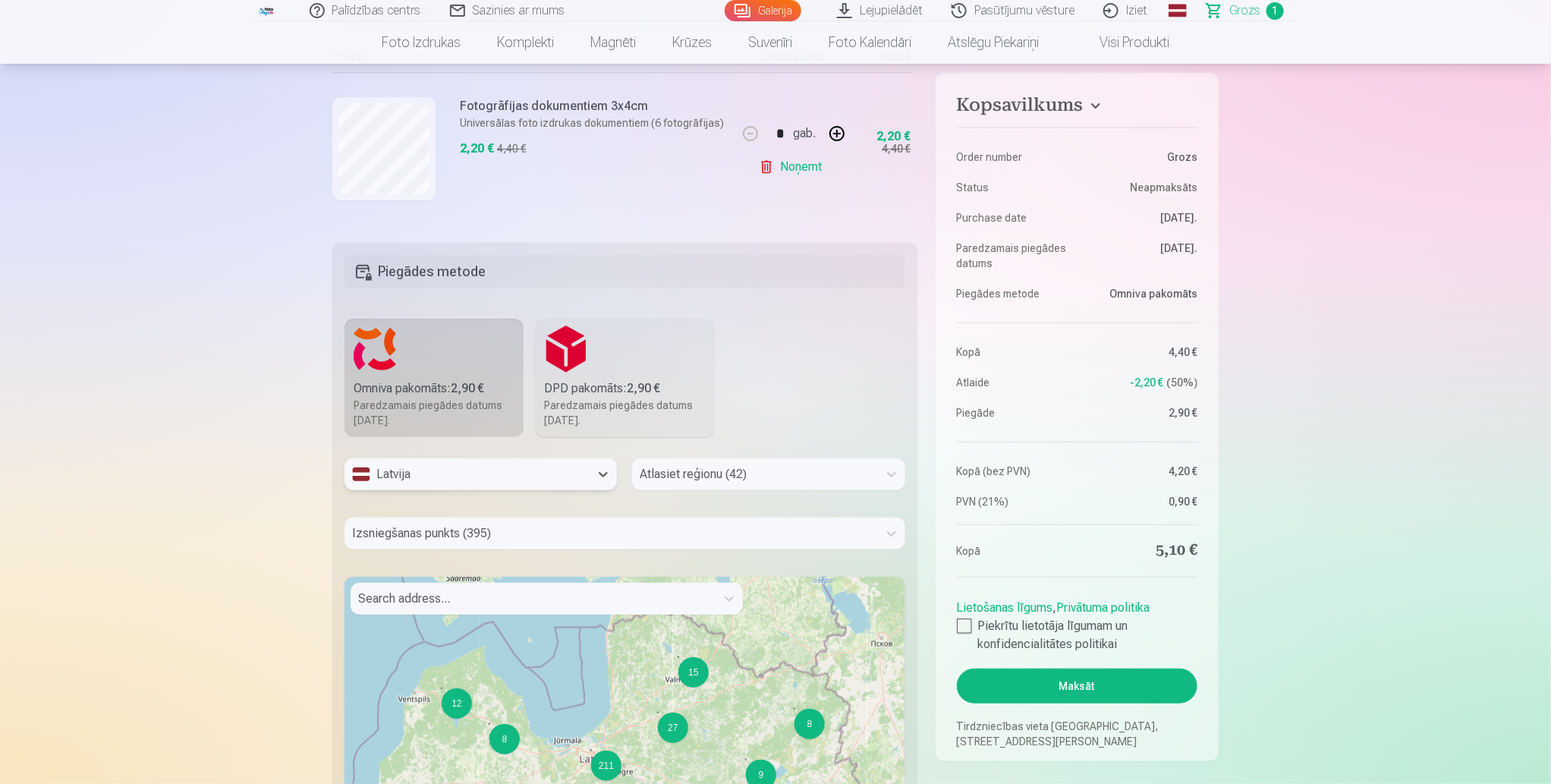
click at [685, 469] on div at bounding box center [754, 474] width 230 height 21
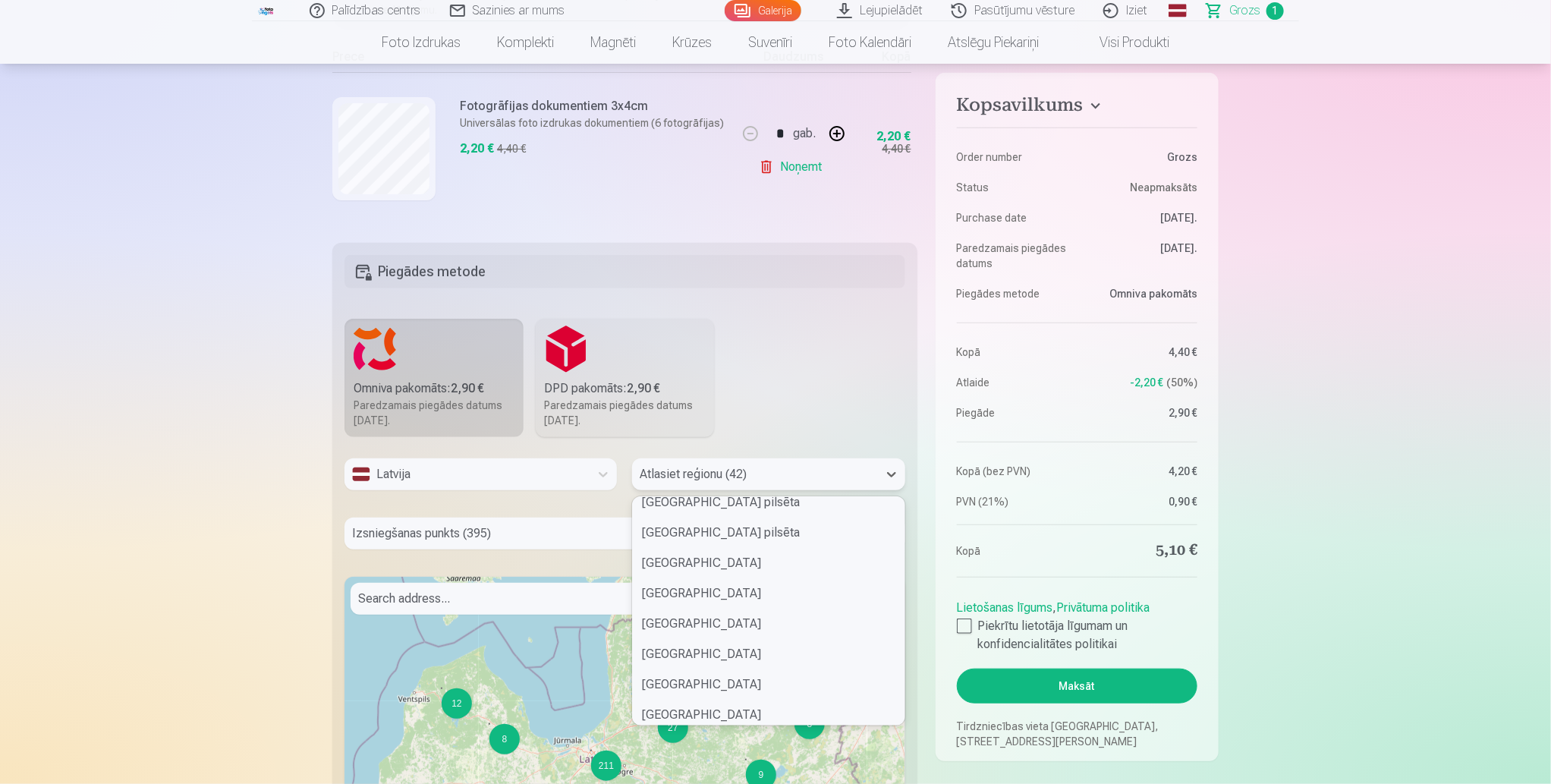
scroll to position [338, 0]
click at [720, 671] on div "Tukuma novads" at bounding box center [768, 664] width 271 height 31
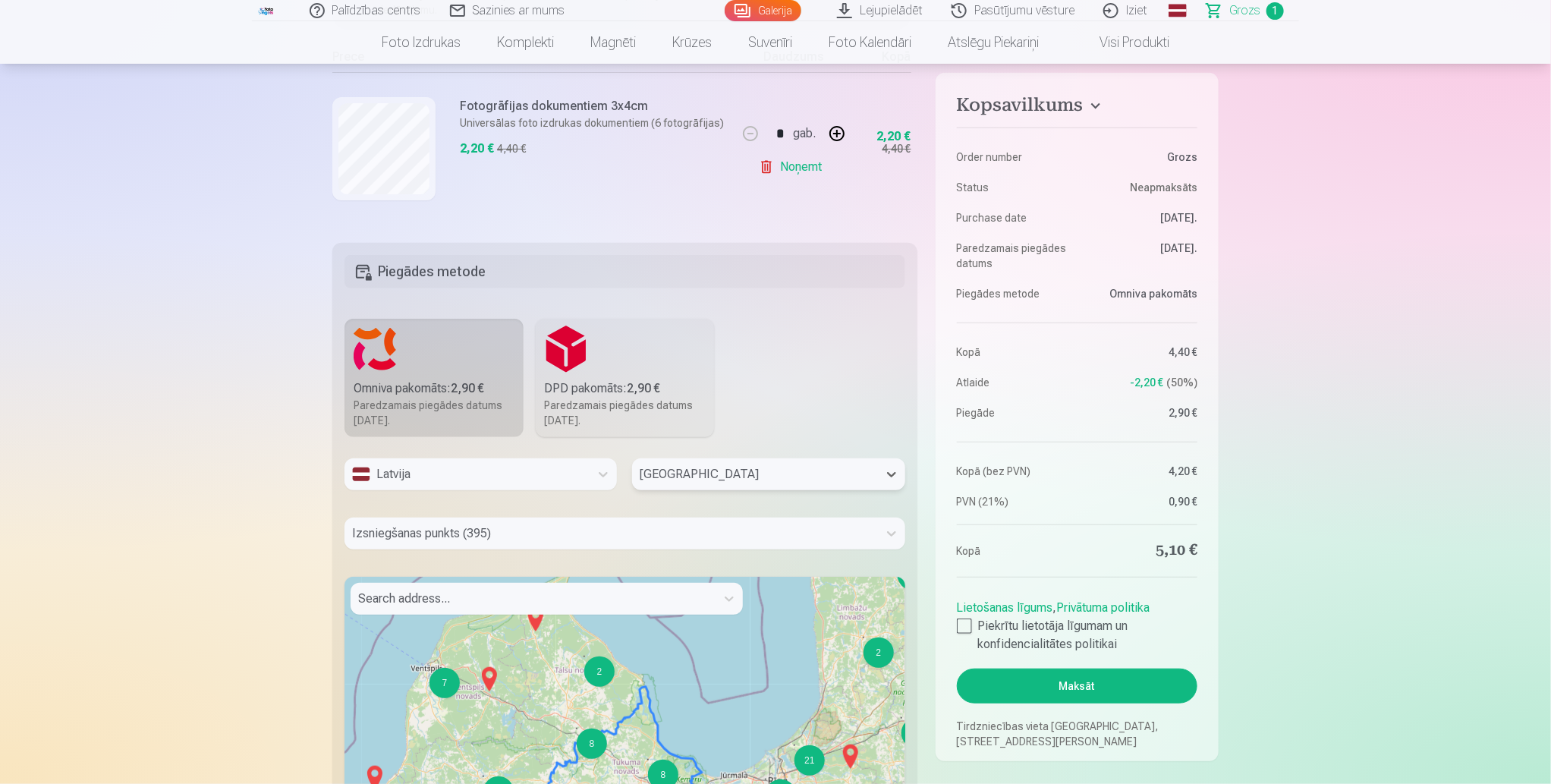
scroll to position [327, 0]
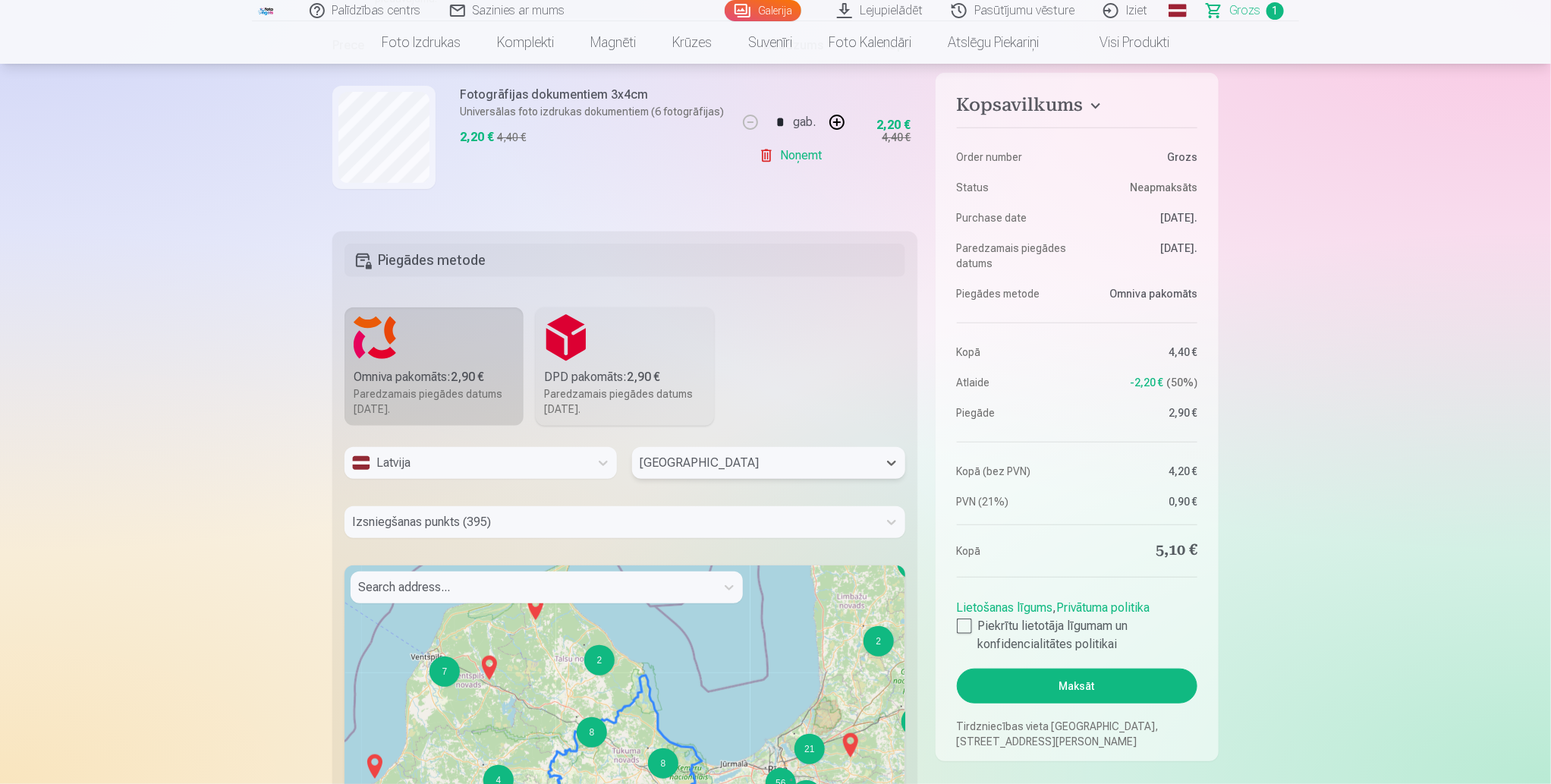
click at [648, 537] on div "Izsniegšanas punkts (395)" at bounding box center [612, 521] width 534 height 32
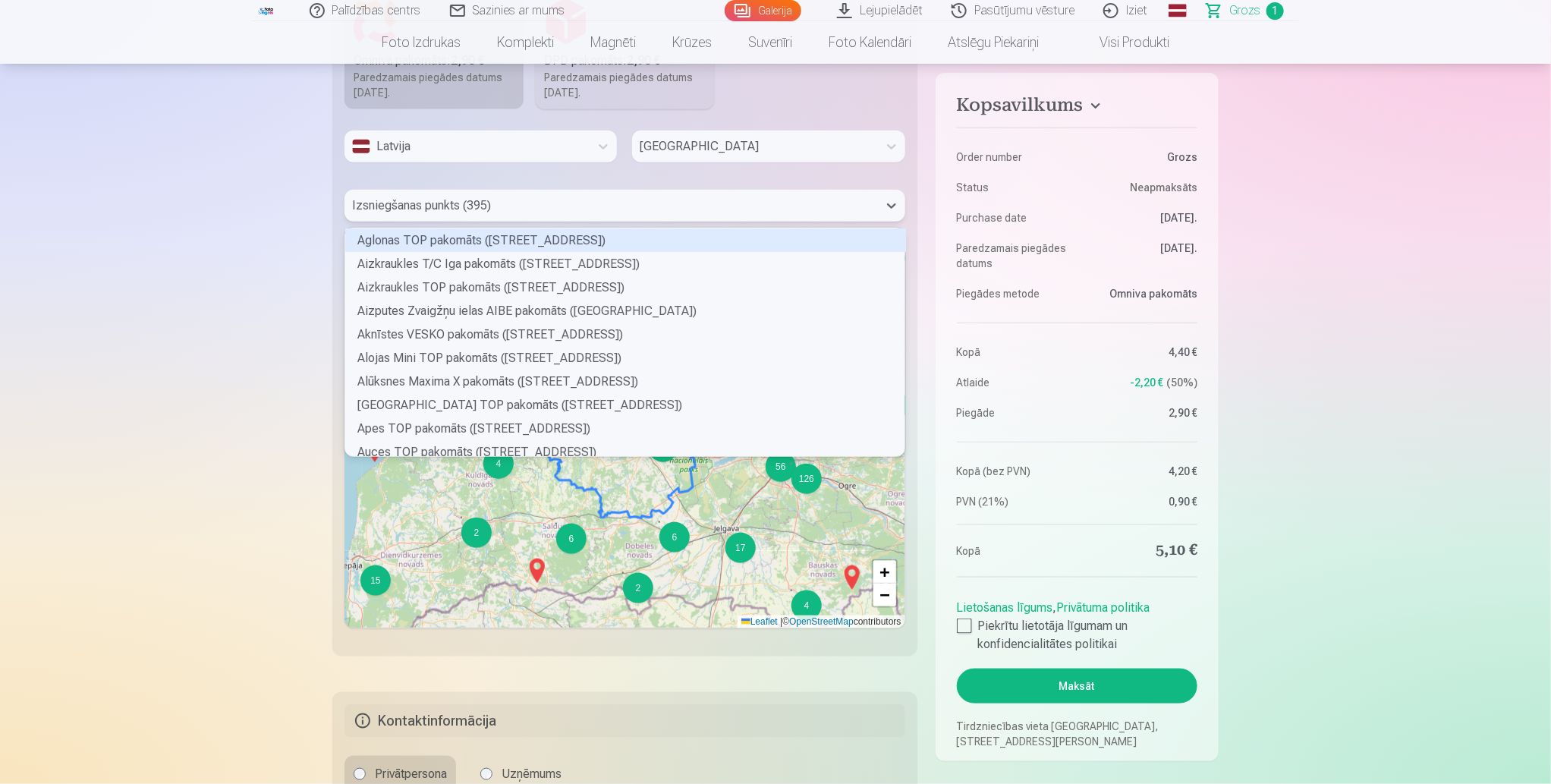
scroll to position [653, 0]
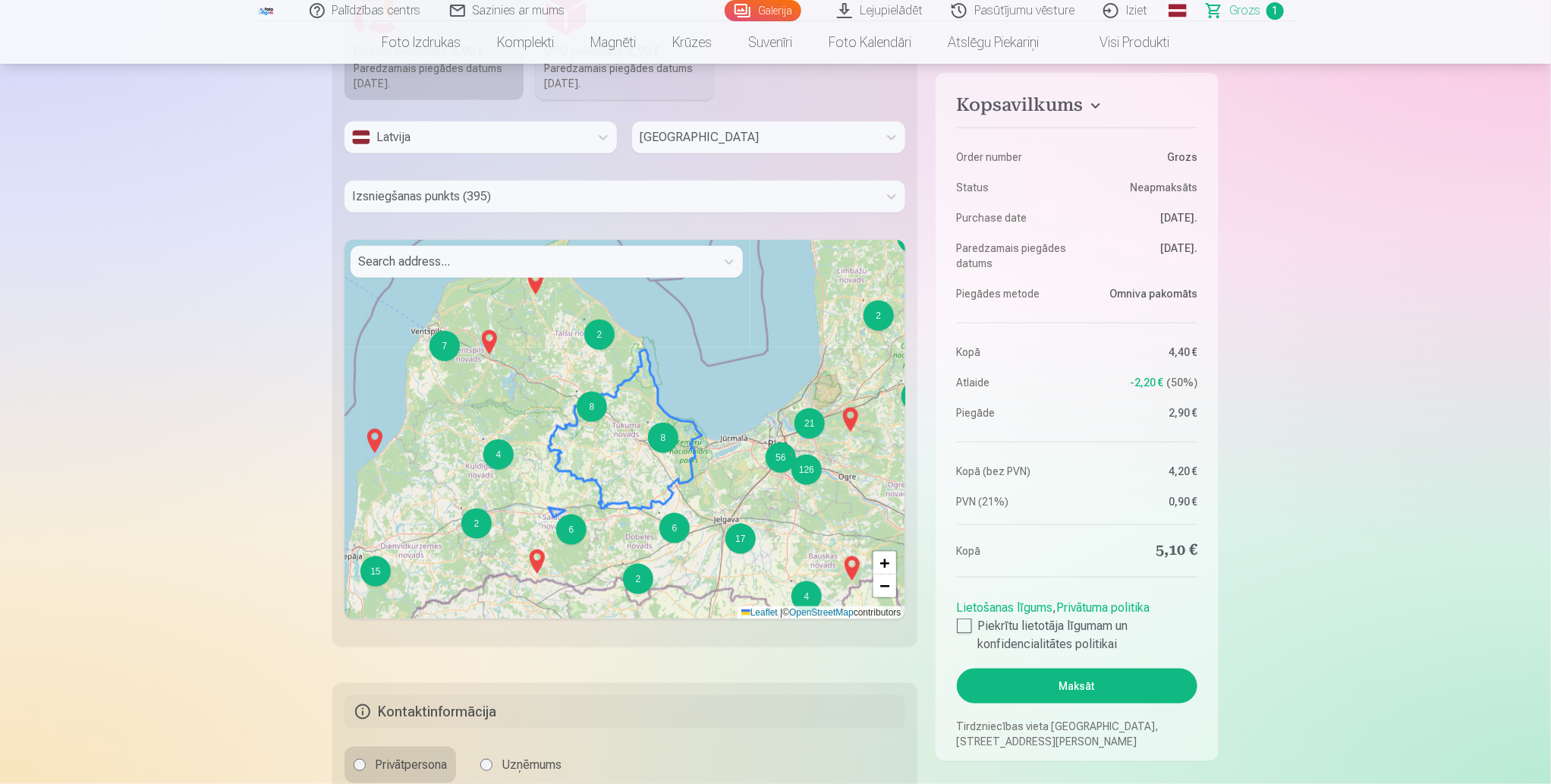
click at [570, 536] on div "6" at bounding box center [571, 530] width 31 height 31
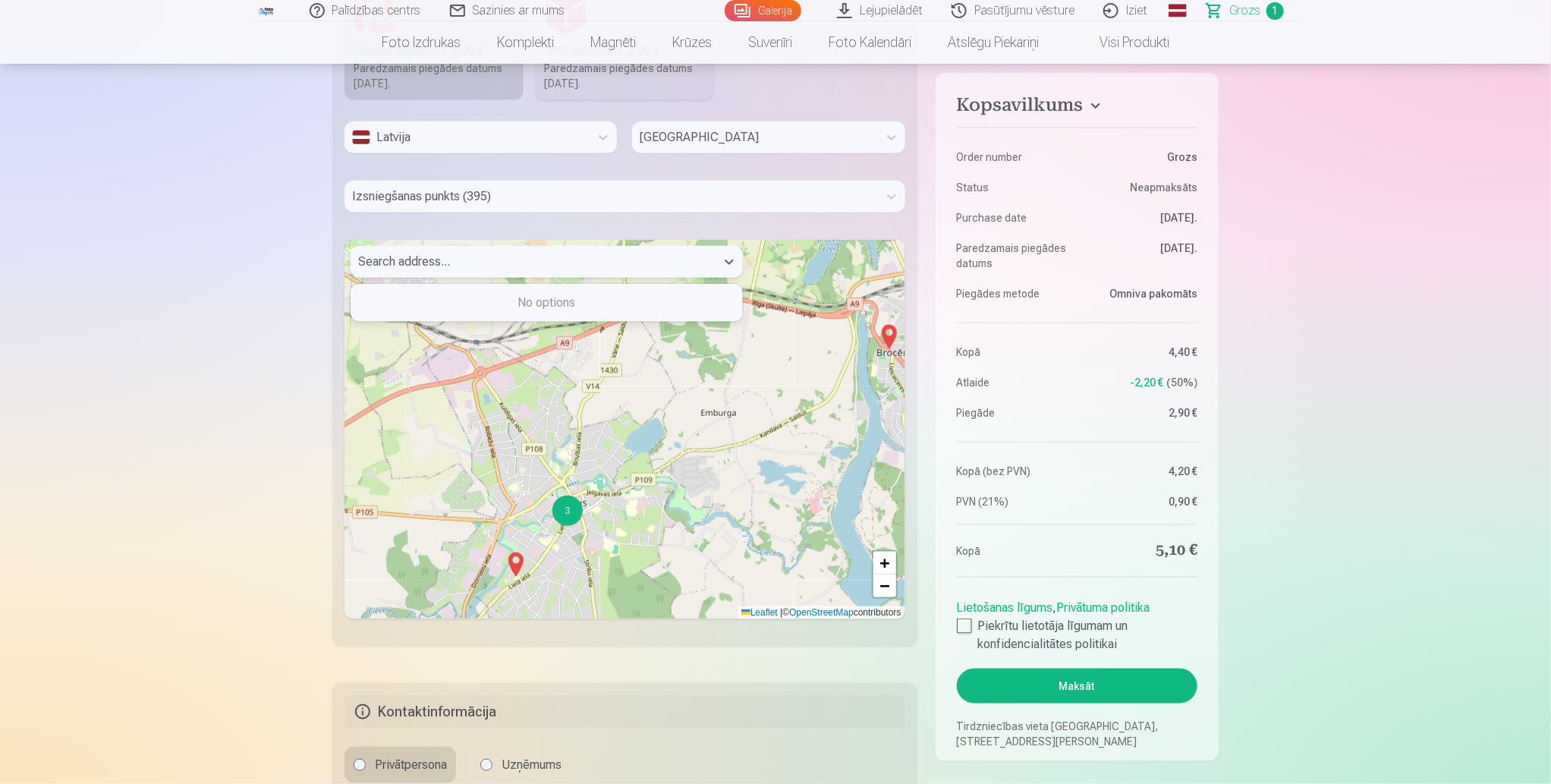
click at [441, 260] on div at bounding box center [533, 262] width 350 height 21
type input "****"
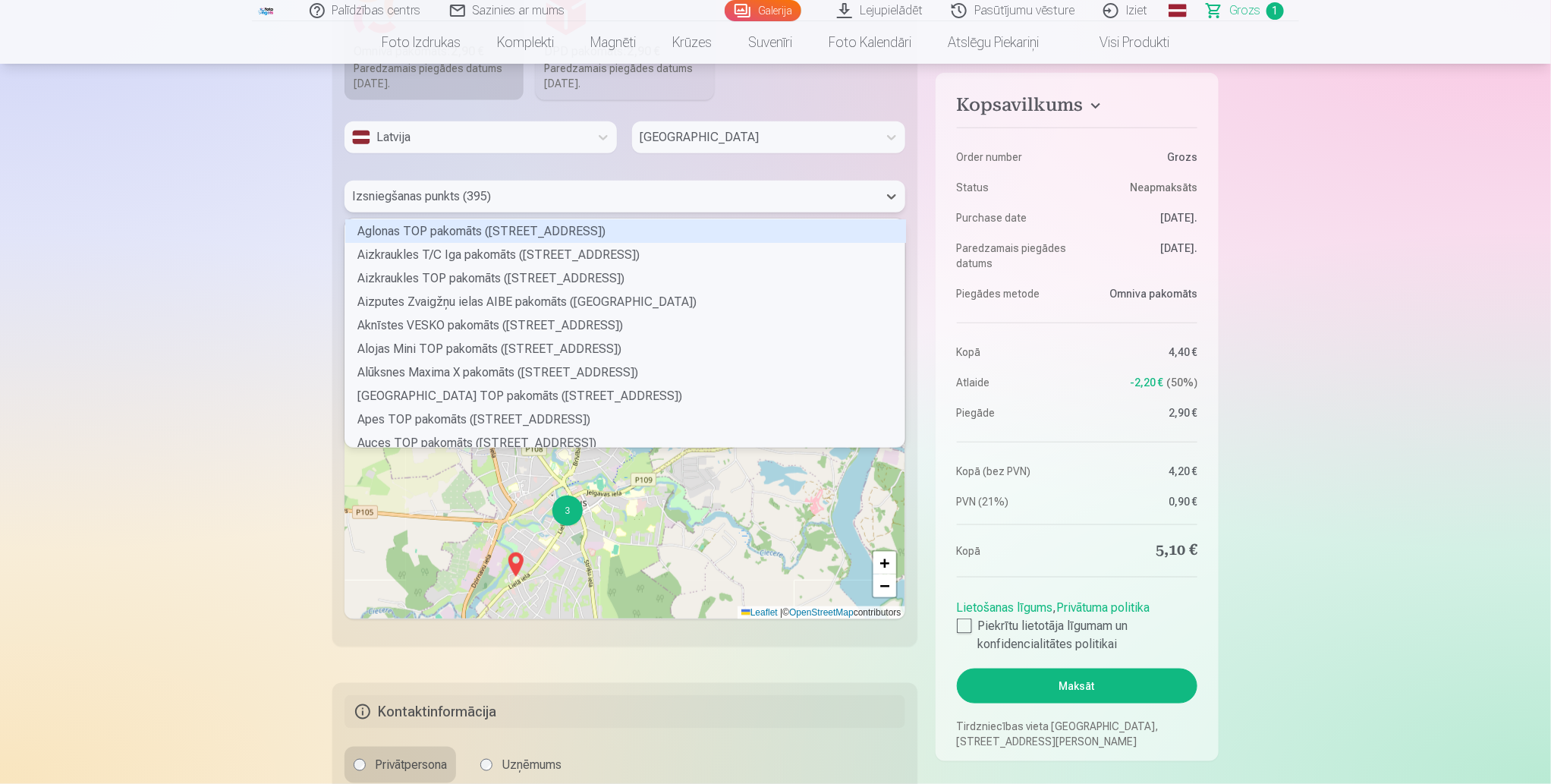
click at [514, 195] on div at bounding box center [611, 196] width 518 height 21
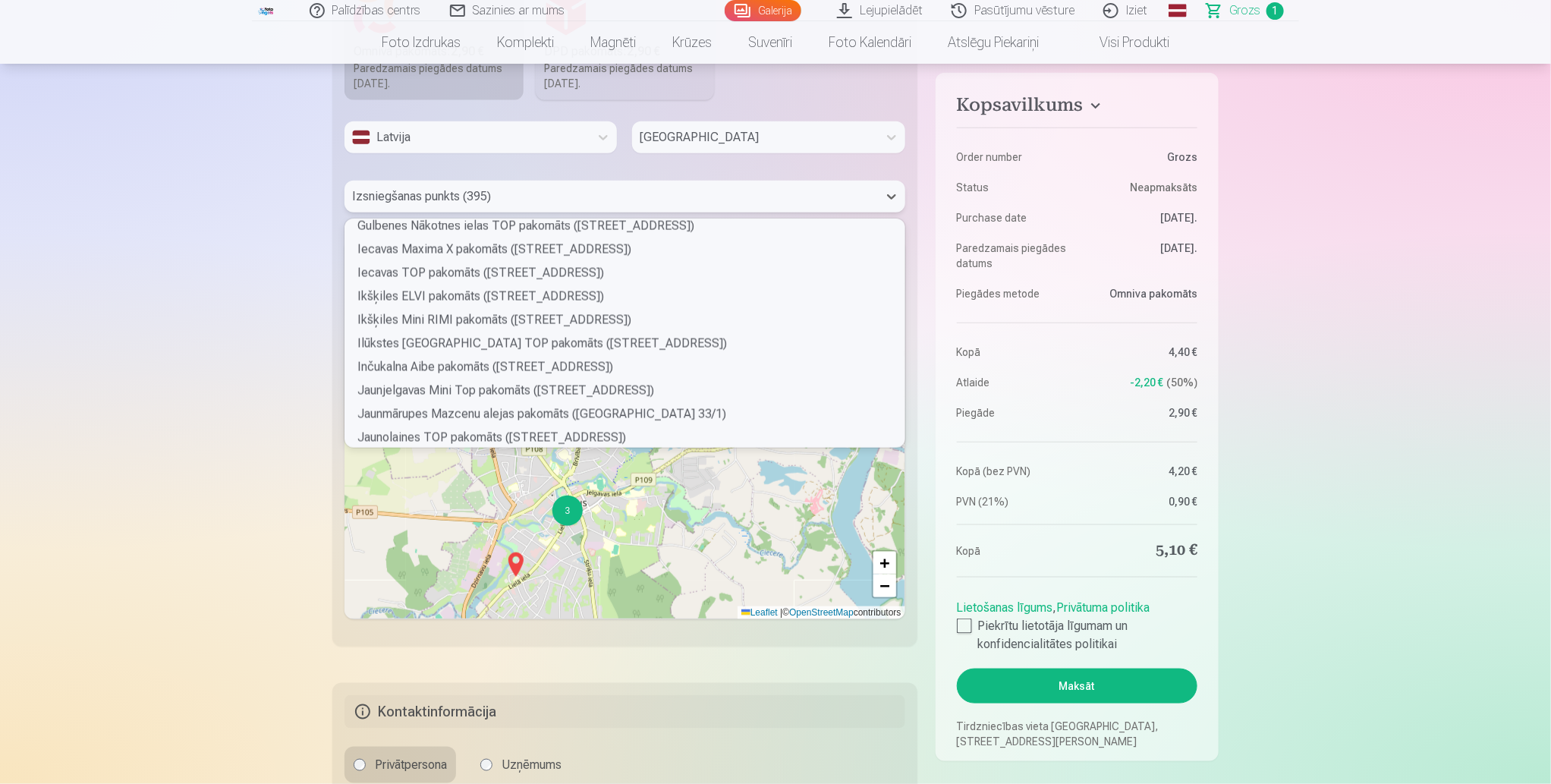
scroll to position [1450, 0]
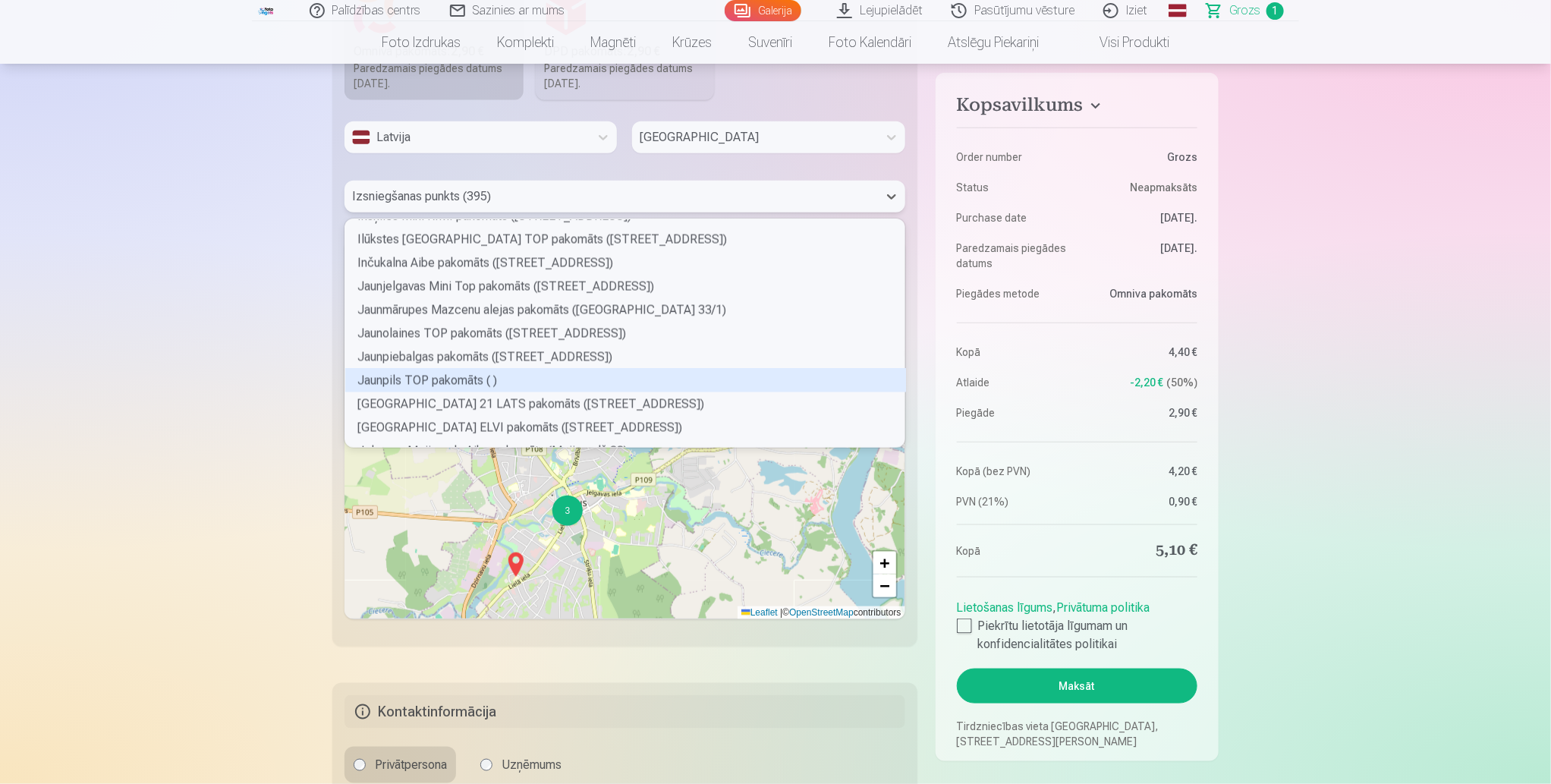
click at [439, 384] on div "Jaunpils TOP pakomāts ( )" at bounding box center [625, 380] width 561 height 23
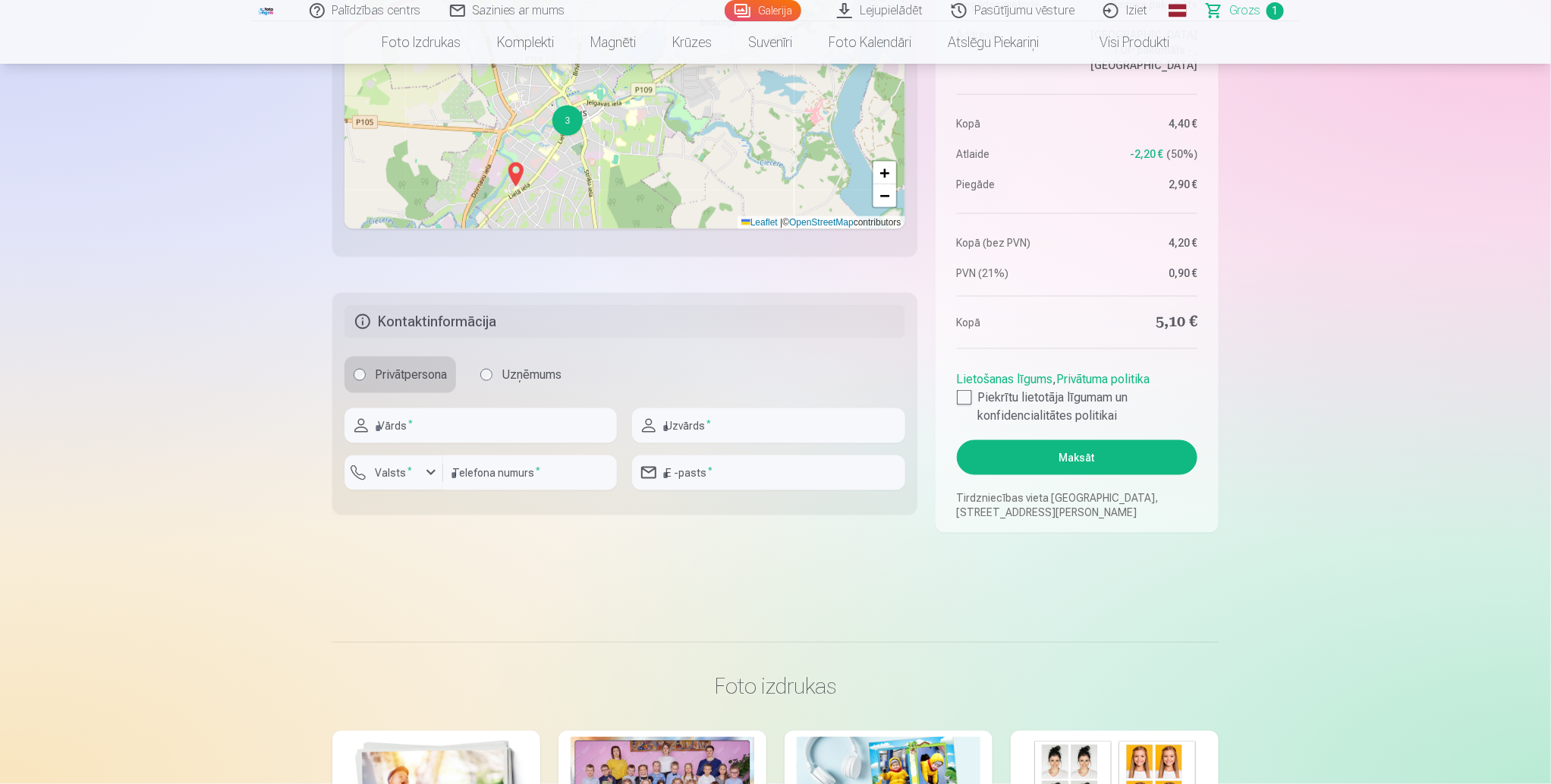
scroll to position [1052, 0]
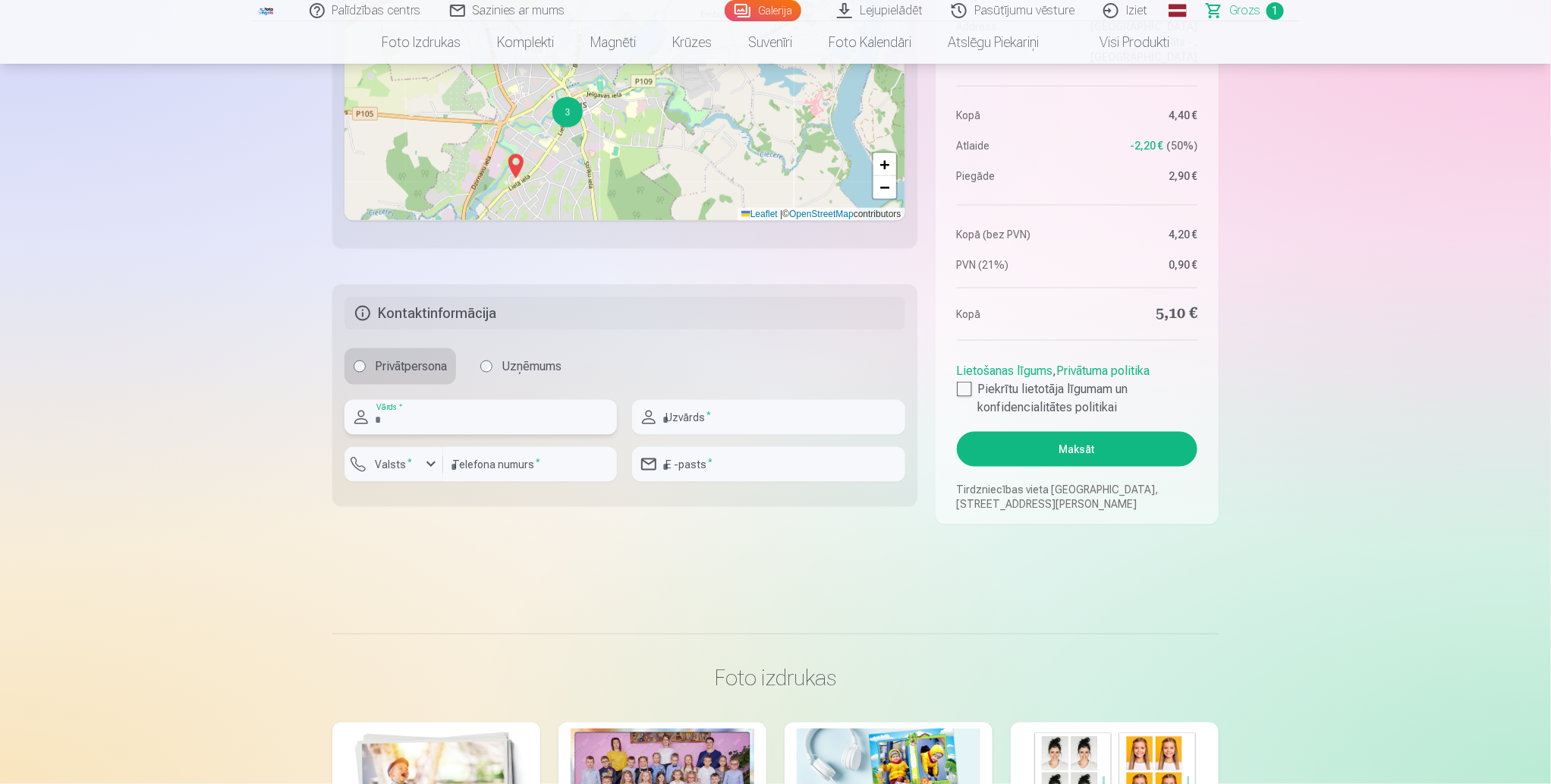
click at [560, 416] on input "text" at bounding box center [481, 417] width 273 height 35
type input "******"
click at [818, 419] on input "text" at bounding box center [768, 417] width 273 height 35
type input "*********"
click at [428, 466] on div "button" at bounding box center [431, 464] width 18 height 18
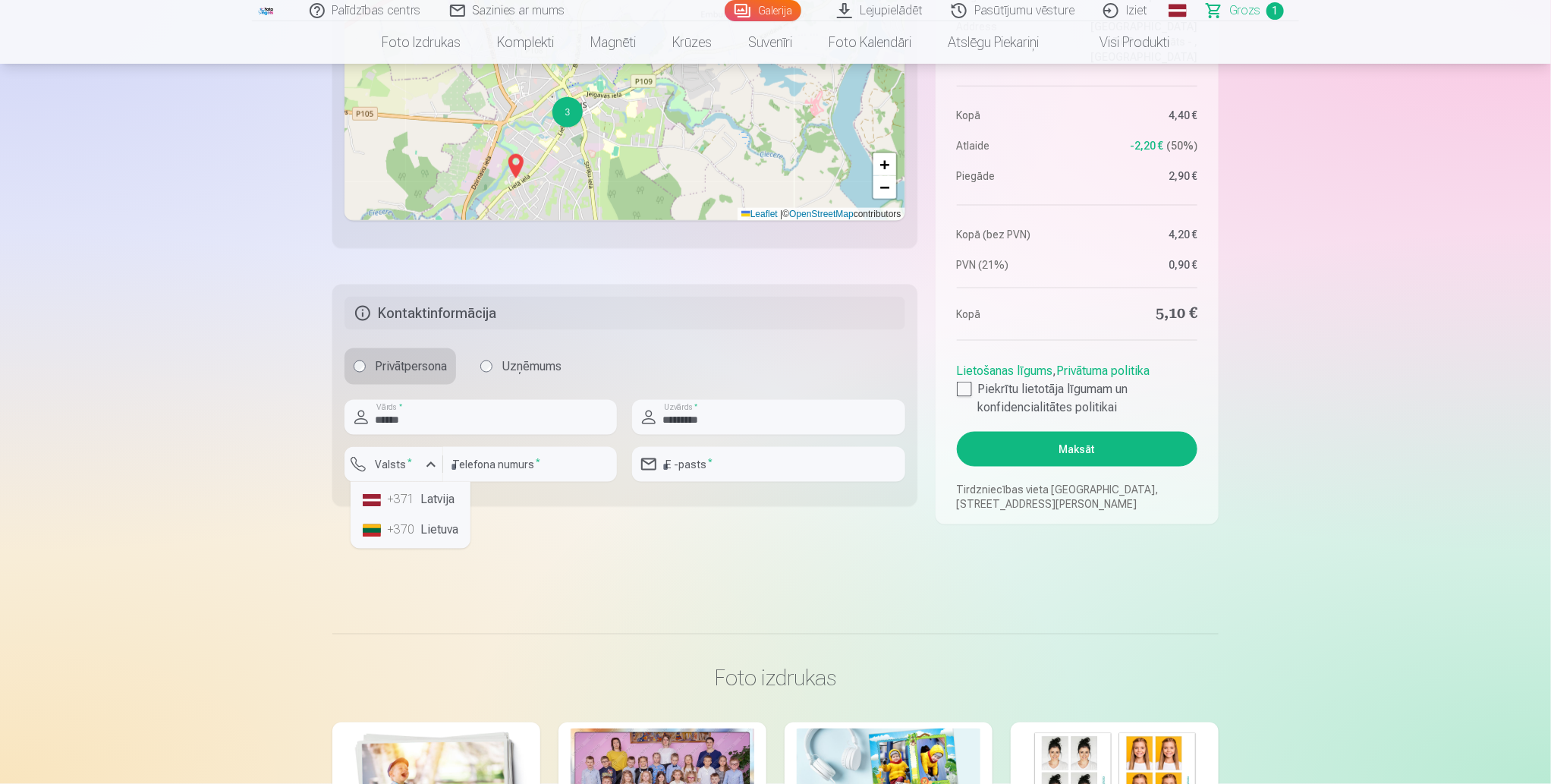
click at [419, 503] on li "+371 Latvija" at bounding box center [410, 500] width 108 height 31
click at [506, 473] on input "number" at bounding box center [530, 464] width 173 height 35
type input "********"
click at [709, 465] on input "email" at bounding box center [768, 464] width 273 height 35
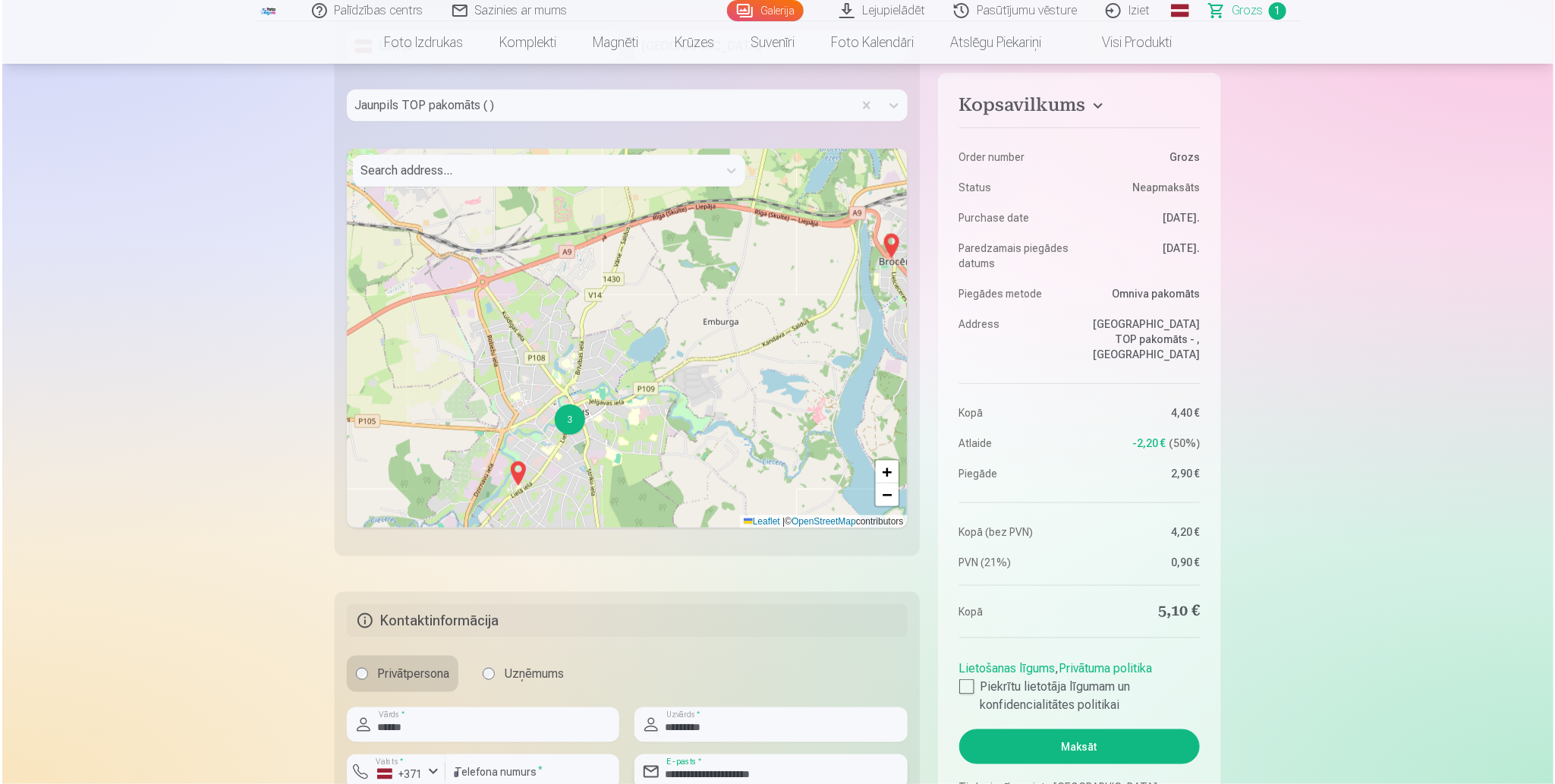
scroll to position [870, 0]
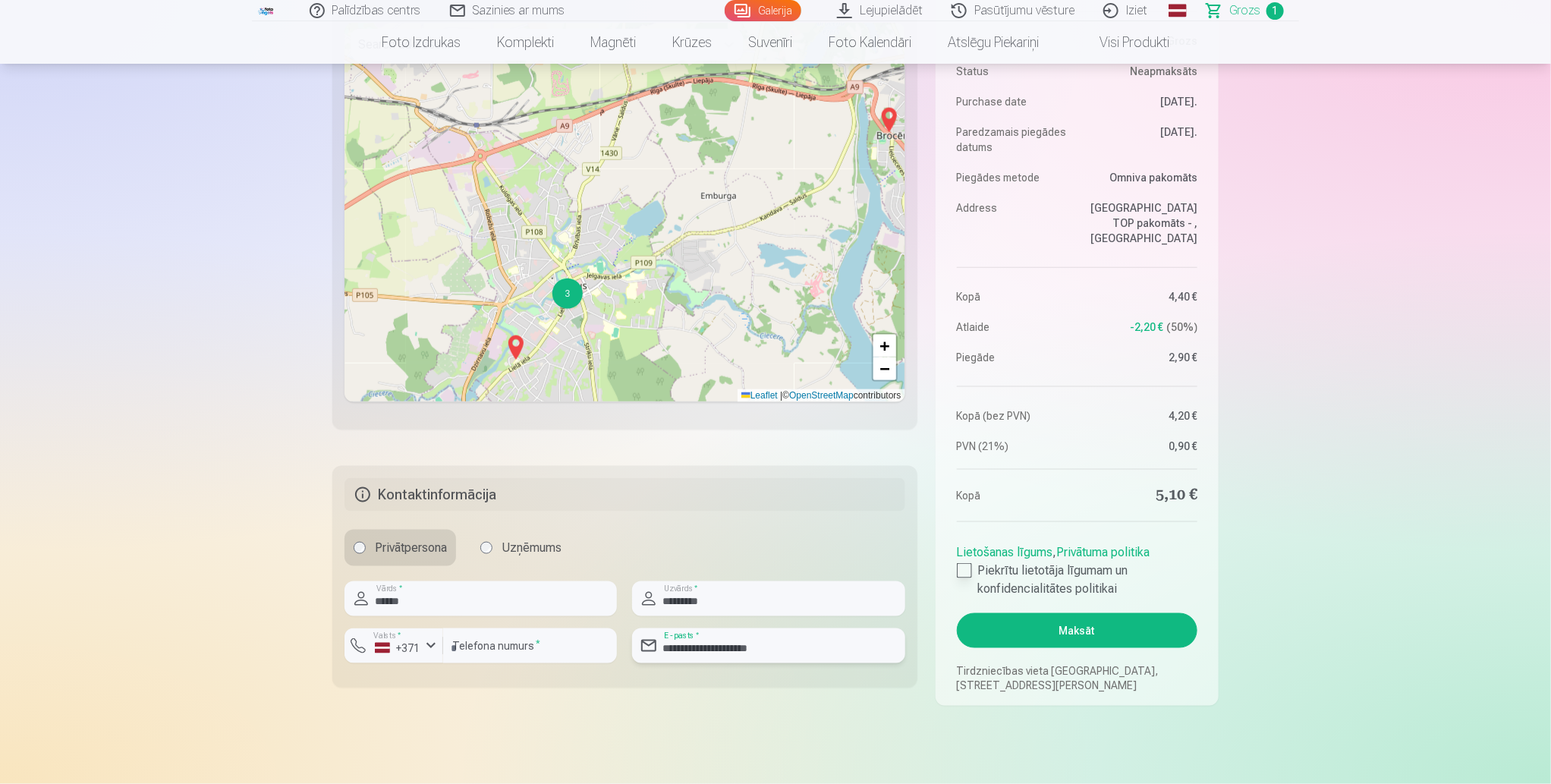
type input "**********"
click at [960, 571] on div at bounding box center [964, 570] width 15 height 15
click at [1064, 633] on button "Maksāt" at bounding box center [1077, 630] width 241 height 35
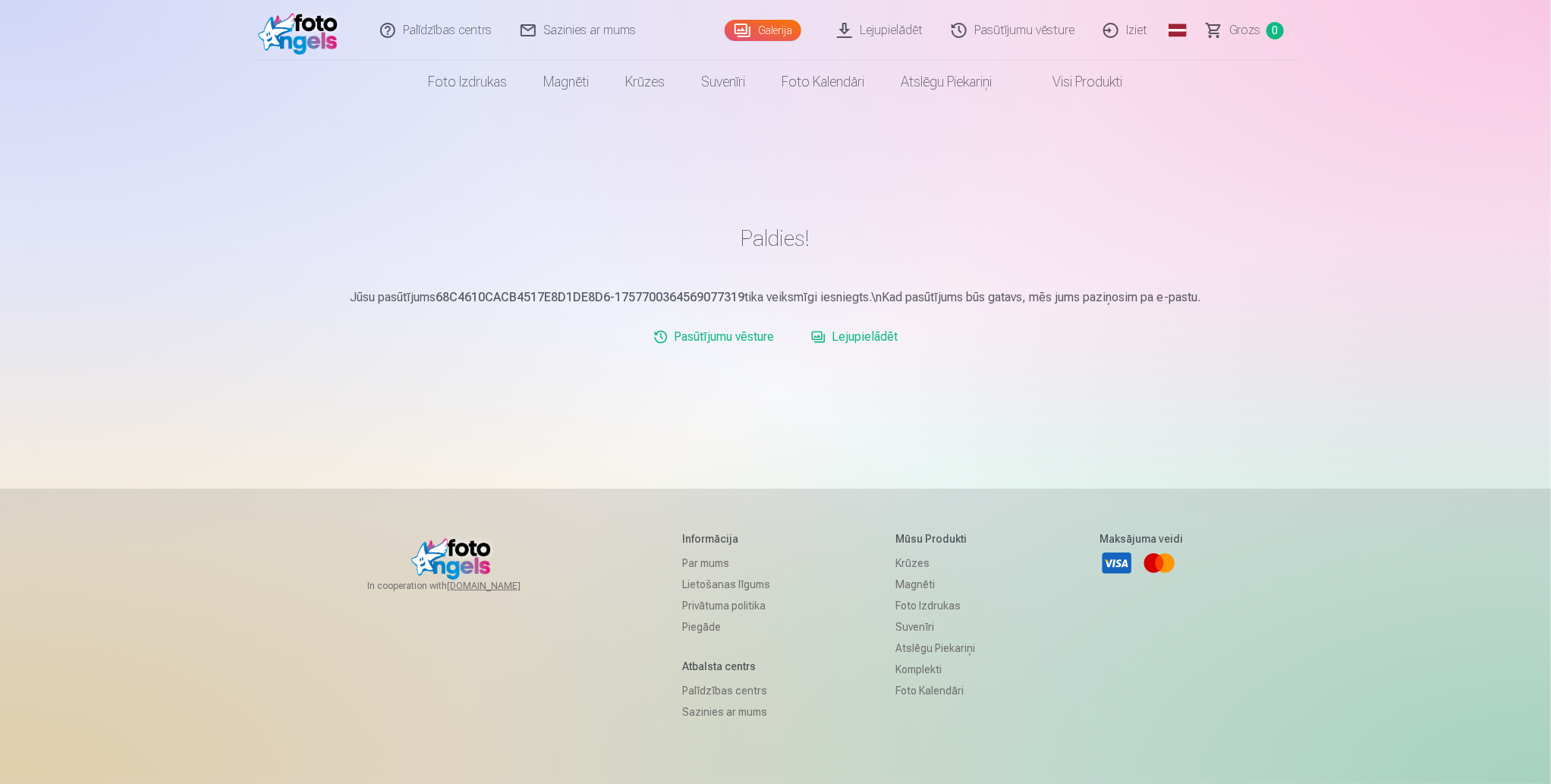
click at [722, 339] on link "Pasūtījumu vēsture" at bounding box center [714, 337] width 134 height 31
